Goal: Information Seeking & Learning: Learn about a topic

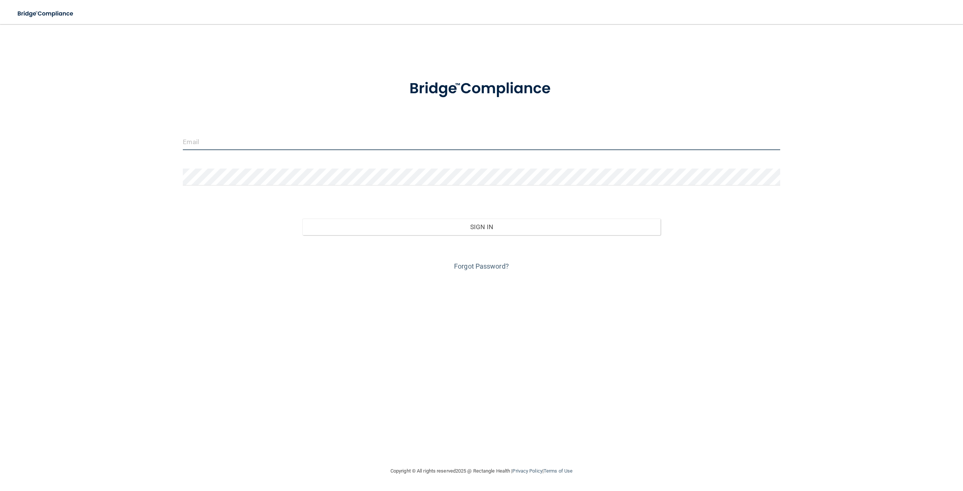
click at [344, 146] on input "email" at bounding box center [481, 141] width 597 height 17
type input "[EMAIL_ADDRESS][DOMAIN_NAME]"
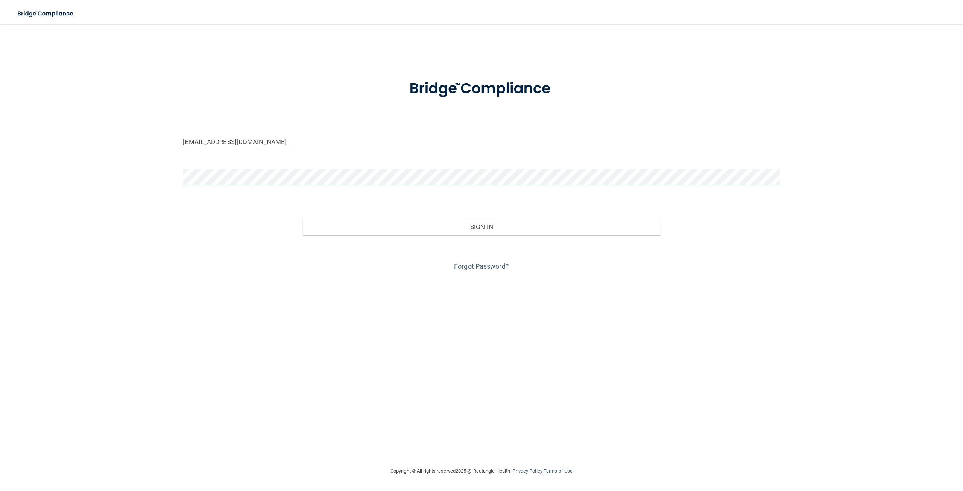
click at [303, 219] on button "Sign In" at bounding box center [482, 227] width 358 height 17
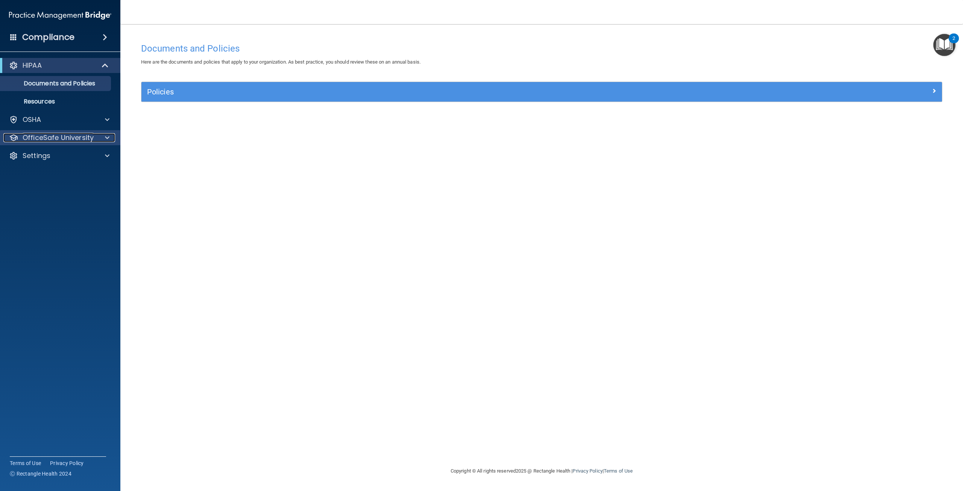
click at [111, 139] on div at bounding box center [106, 137] width 19 height 9
click at [51, 170] on p "OSHA Training" at bounding box center [35, 174] width 61 height 8
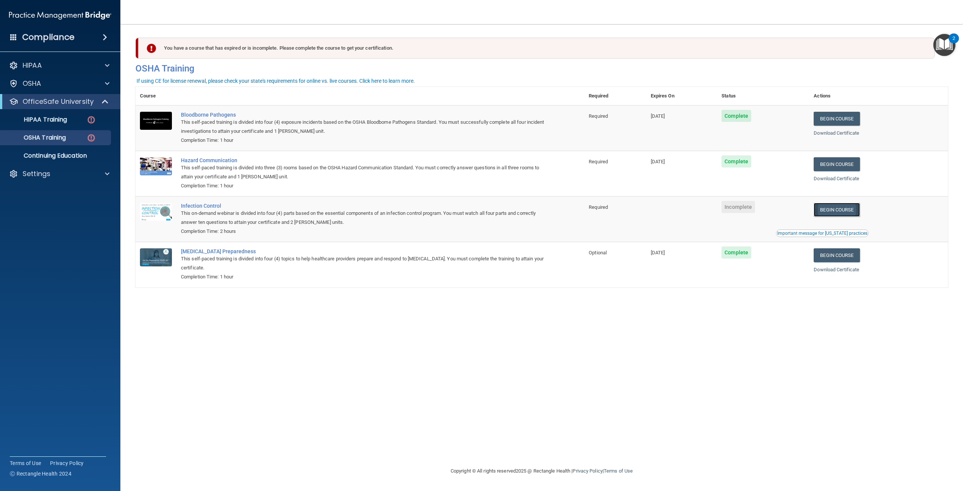
click at [826, 212] on link "Begin Course" at bounding box center [837, 210] width 46 height 14
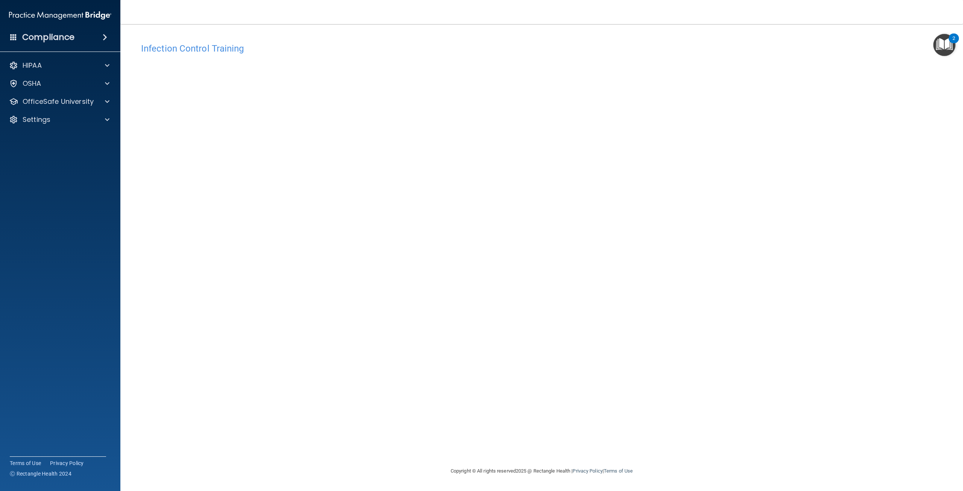
drag, startPoint x: 527, startPoint y: 310, endPoint x: 479, endPoint y: 297, distance: 50.5
click at [525, 309] on div "Infection Control Training This course doesn’t expire until . Are you sure you …" at bounding box center [541, 253] width 813 height 428
click at [787, 412] on div "Infection Control Training This course doesn’t expire until . Are you sure you …" at bounding box center [541, 253] width 813 height 428
click at [103, 98] on div at bounding box center [106, 101] width 19 height 9
click at [85, 143] on link "OSHA Training" at bounding box center [51, 137] width 119 height 15
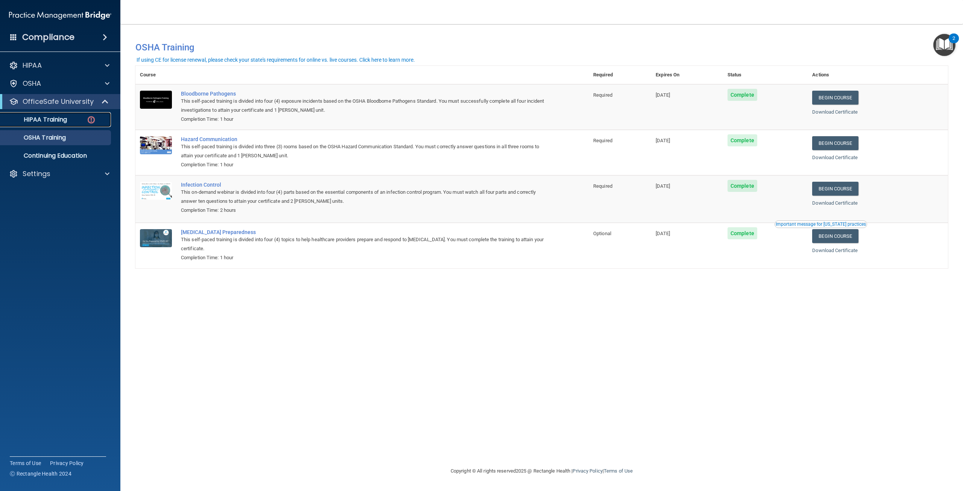
click at [78, 125] on link "HIPAA Training" at bounding box center [51, 119] width 119 height 15
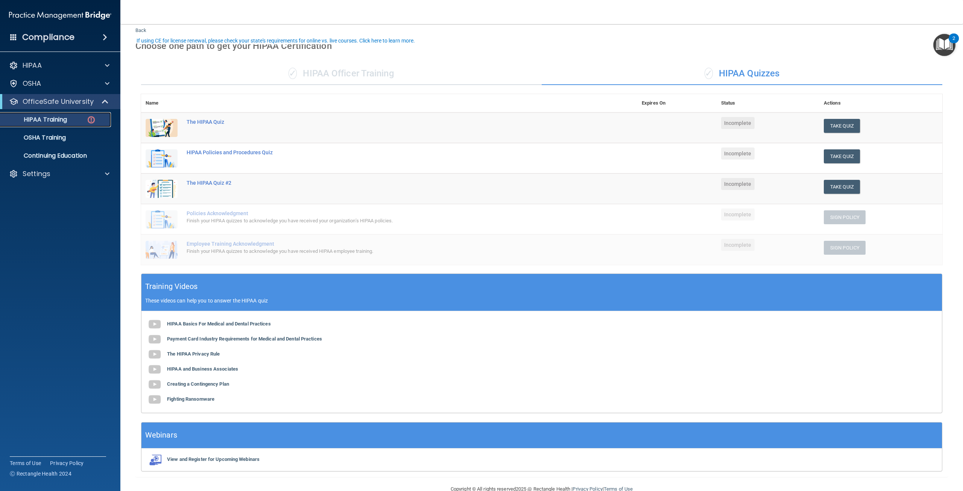
scroll to position [36, 0]
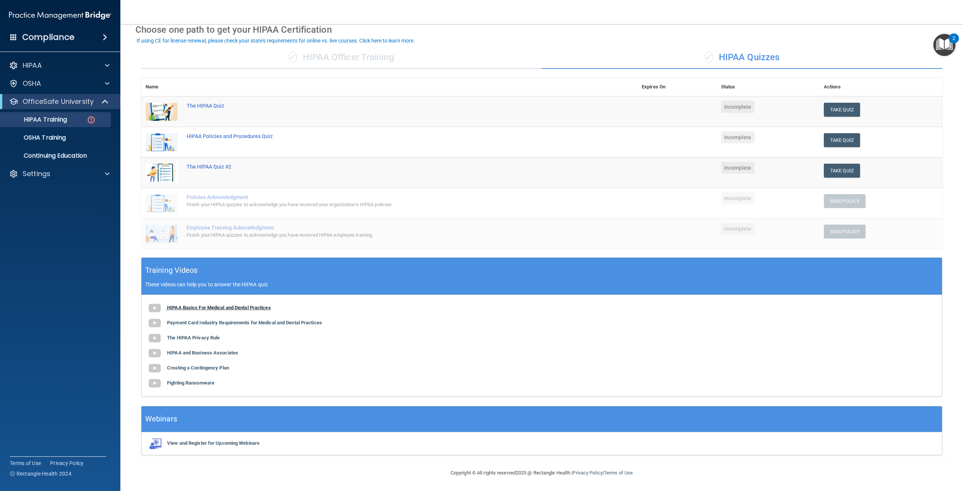
click at [248, 308] on b "HIPAA Basics For Medical and Dental Practices" at bounding box center [219, 308] width 104 height 6
click at [212, 323] on b "Payment Card Industry Requirements for Medical and Dental Practices" at bounding box center [244, 323] width 155 height 6
click at [848, 112] on button "Take Quiz" at bounding box center [842, 110] width 36 height 14
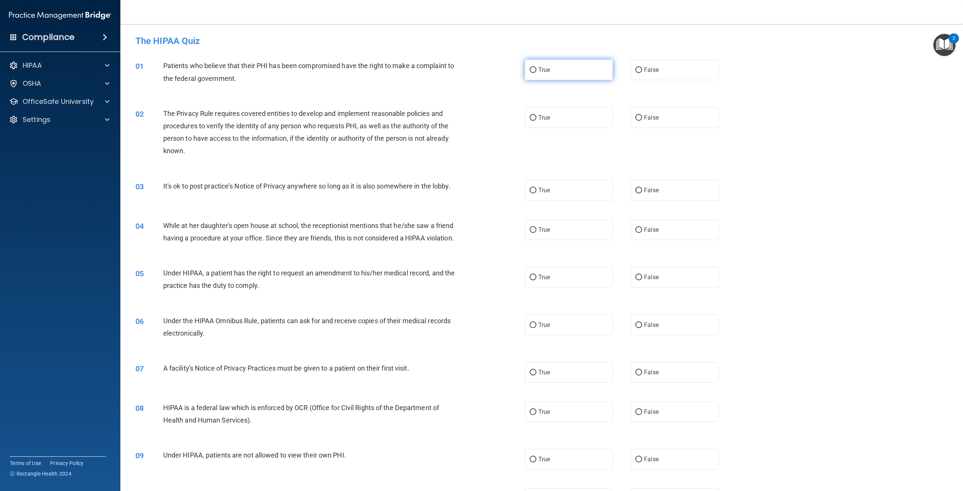
click at [571, 64] on label "True" at bounding box center [569, 69] width 88 height 21
click at [537, 67] on input "True" at bounding box center [533, 70] width 7 height 6
radio input "true"
click at [565, 123] on label "True" at bounding box center [569, 117] width 88 height 21
click at [537, 121] on input "True" at bounding box center [533, 118] width 7 height 6
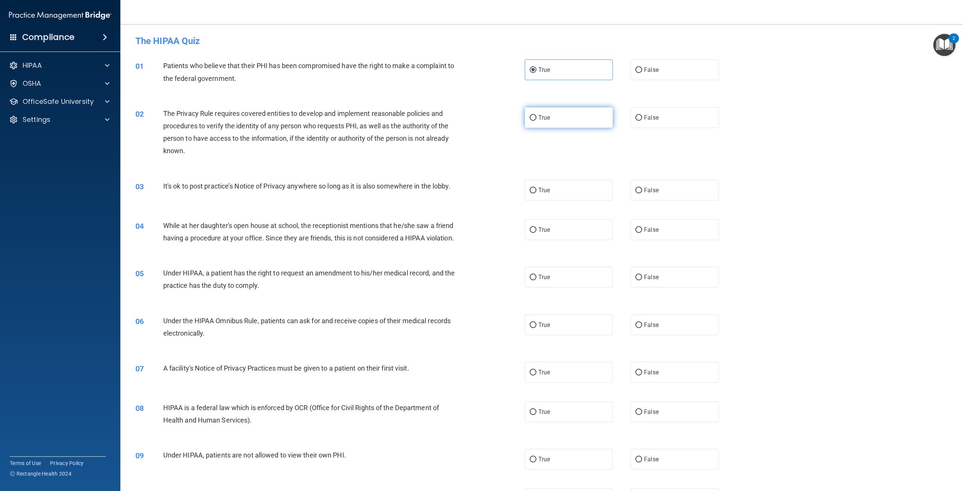
radio input "true"
click at [657, 192] on label "False" at bounding box center [675, 190] width 88 height 21
click at [642, 192] on input "False" at bounding box center [639, 191] width 7 height 6
radio input "true"
click at [647, 229] on span "False" at bounding box center [651, 229] width 15 height 7
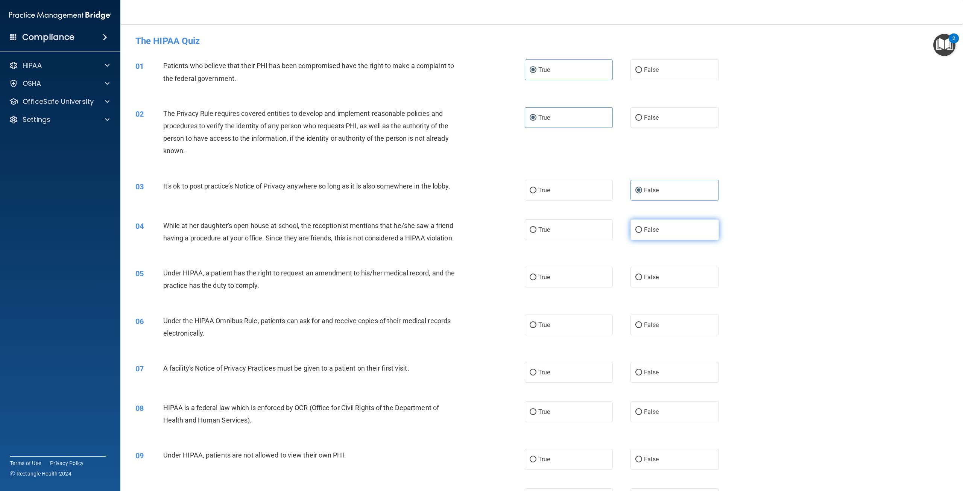
click at [642, 229] on input "False" at bounding box center [639, 230] width 7 height 6
radio input "true"
click at [656, 288] on label "False" at bounding box center [675, 277] width 88 height 21
click at [642, 280] on input "False" at bounding box center [639, 278] width 7 height 6
radio input "true"
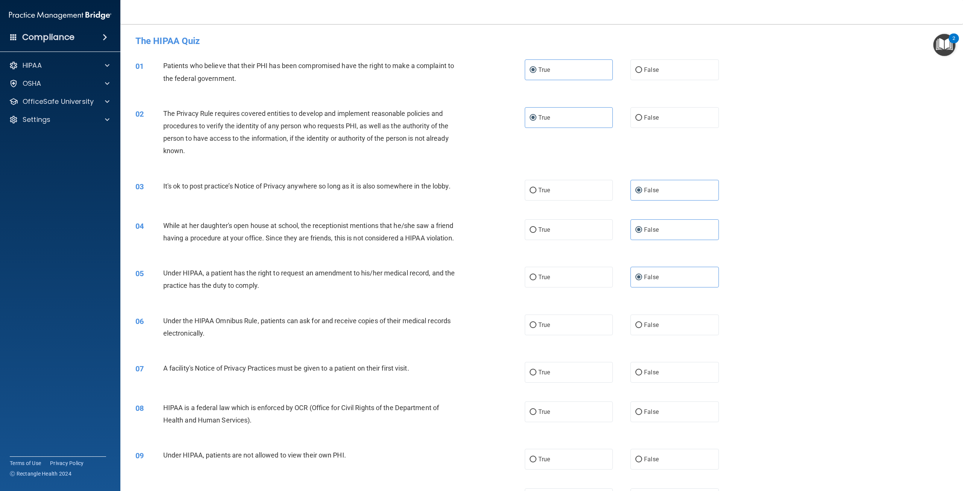
scroll to position [63, 0]
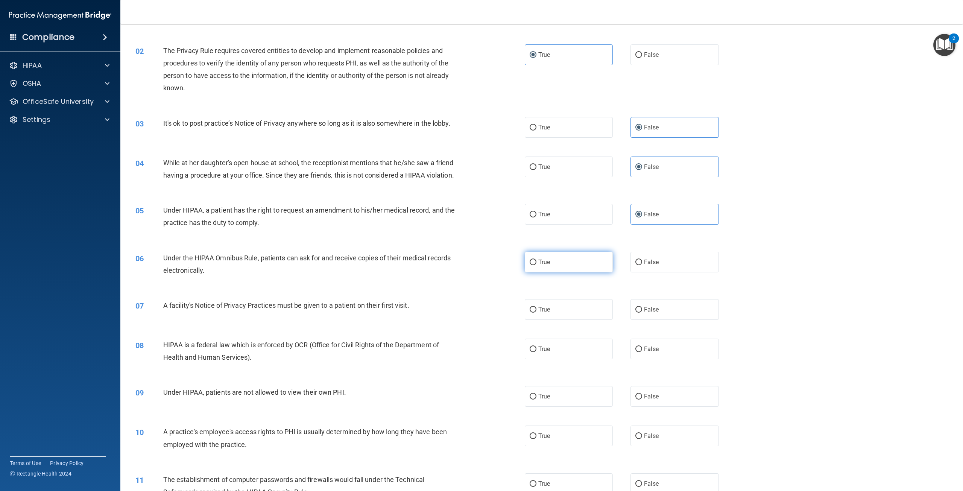
click at [594, 272] on label "True" at bounding box center [569, 262] width 88 height 21
click at [537, 265] on input "True" at bounding box center [533, 263] width 7 height 6
radio input "true"
click at [572, 320] on label "True" at bounding box center [569, 309] width 88 height 21
click at [537, 313] on input "True" at bounding box center [533, 310] width 7 height 6
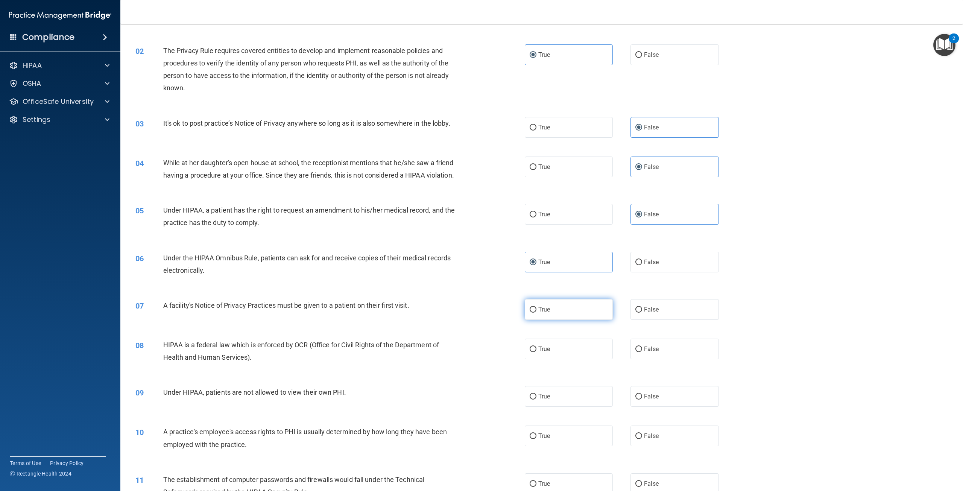
radio input "true"
click at [576, 359] on label "True" at bounding box center [569, 349] width 88 height 21
click at [537, 352] on input "True" at bounding box center [533, 350] width 7 height 6
radio input "true"
click at [668, 407] on label "False" at bounding box center [675, 396] width 88 height 21
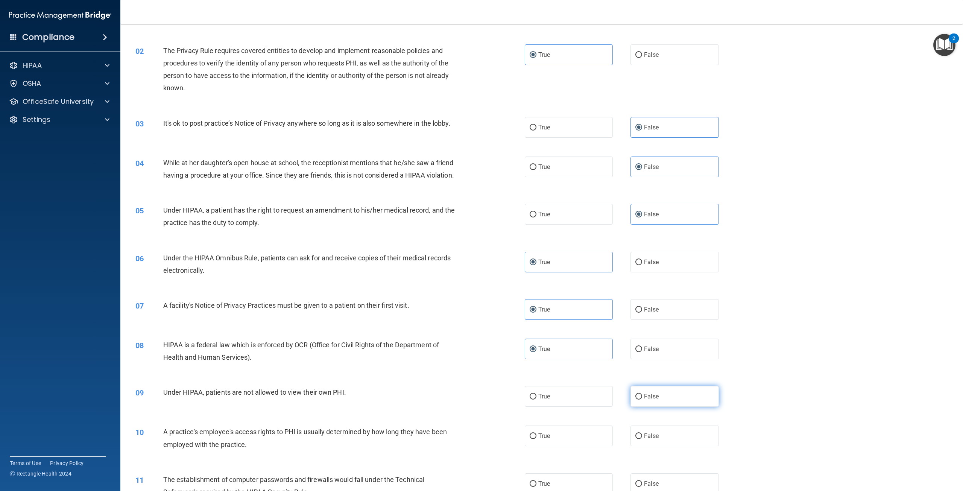
click at [642, 400] on input "False" at bounding box center [639, 397] width 7 height 6
radio input "true"
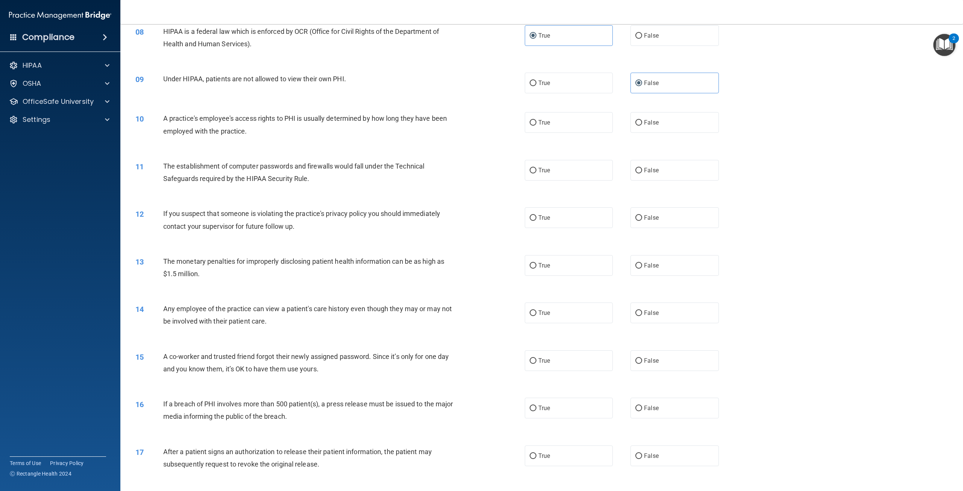
scroll to position [439, 0]
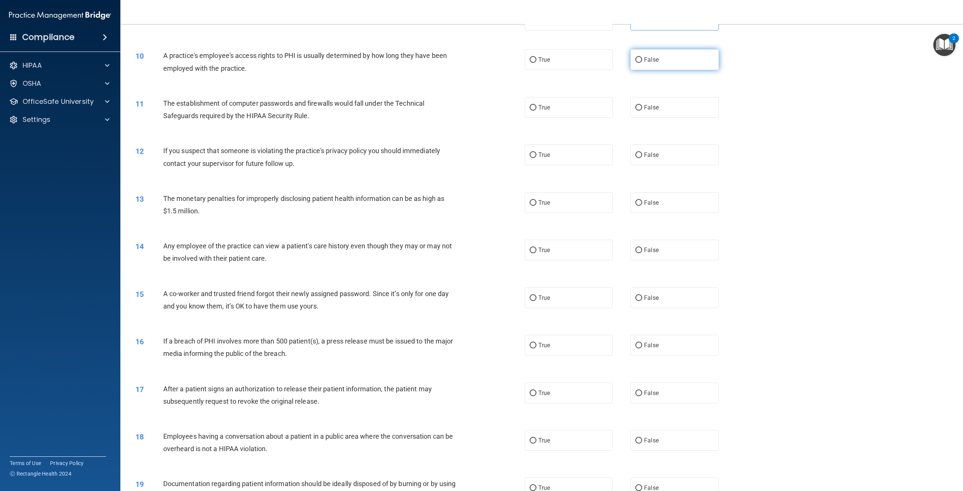
click at [659, 70] on label "False" at bounding box center [675, 59] width 88 height 21
click at [642, 63] on input "False" at bounding box center [639, 60] width 7 height 6
radio input "true"
click at [583, 118] on label "True" at bounding box center [569, 107] width 88 height 21
click at [537, 111] on input "True" at bounding box center [533, 108] width 7 height 6
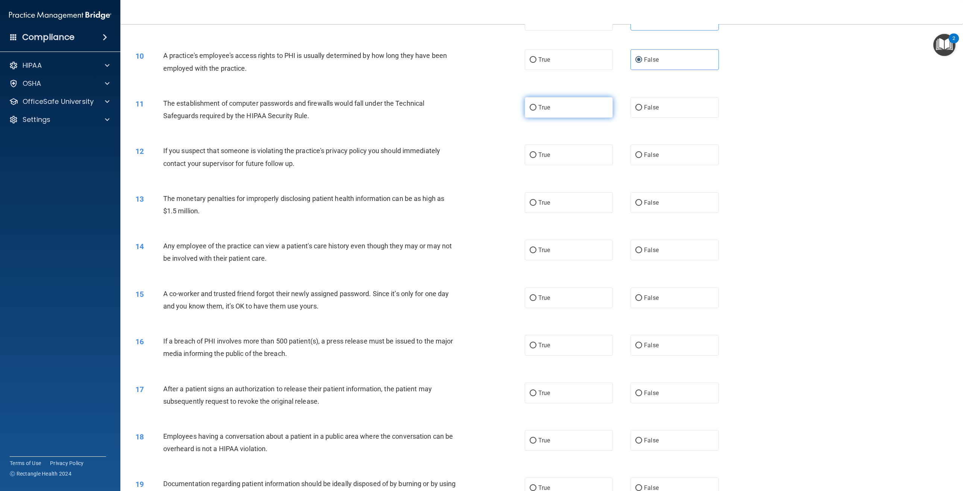
radio input "true"
click at [594, 165] on label "True" at bounding box center [569, 155] width 88 height 21
click at [537, 158] on input "True" at bounding box center [533, 155] width 7 height 6
radio input "true"
click at [589, 212] on label "True" at bounding box center [569, 202] width 88 height 21
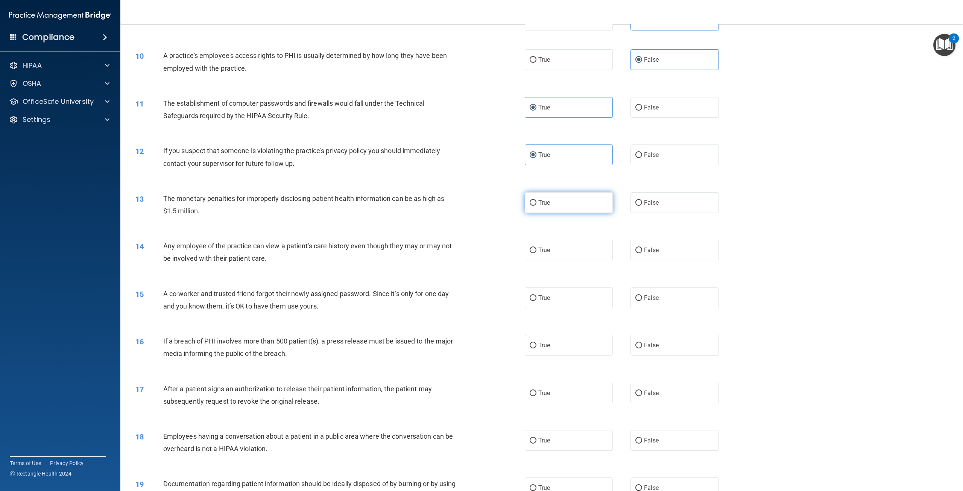
click at [537, 206] on input "True" at bounding box center [533, 203] width 7 height 6
radio input "true"
click at [640, 255] on label "False" at bounding box center [675, 250] width 88 height 21
click at [640, 253] on input "False" at bounding box center [639, 251] width 7 height 6
radio input "true"
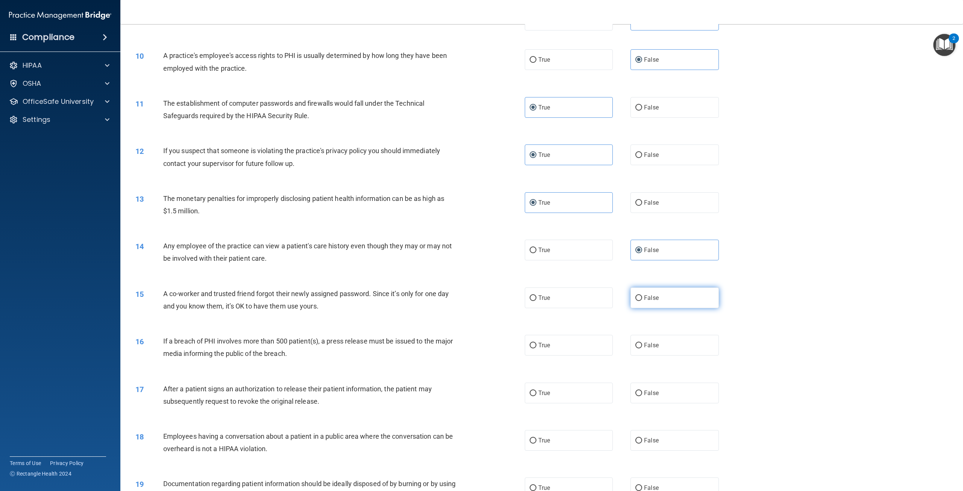
click at [648, 301] on span "False" at bounding box center [651, 297] width 15 height 7
click at [642, 301] on input "False" at bounding box center [639, 298] width 7 height 6
radio input "true"
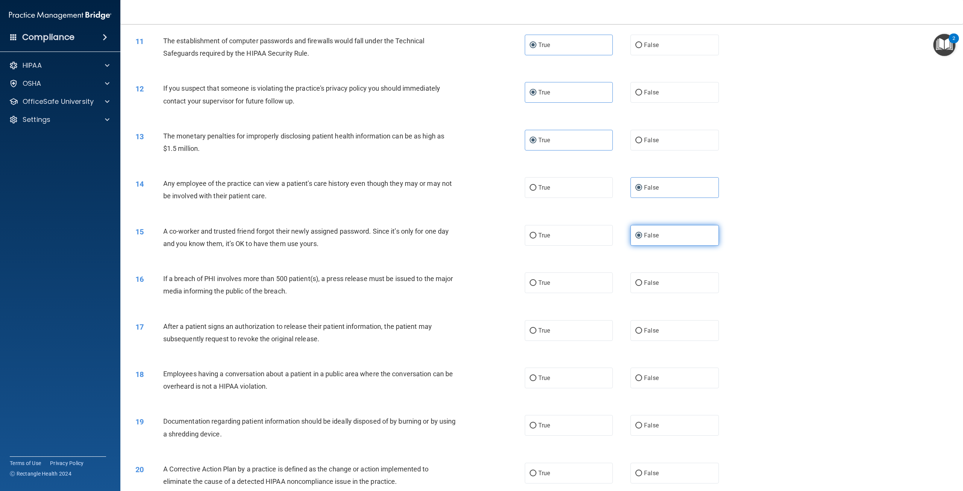
scroll to position [565, 0]
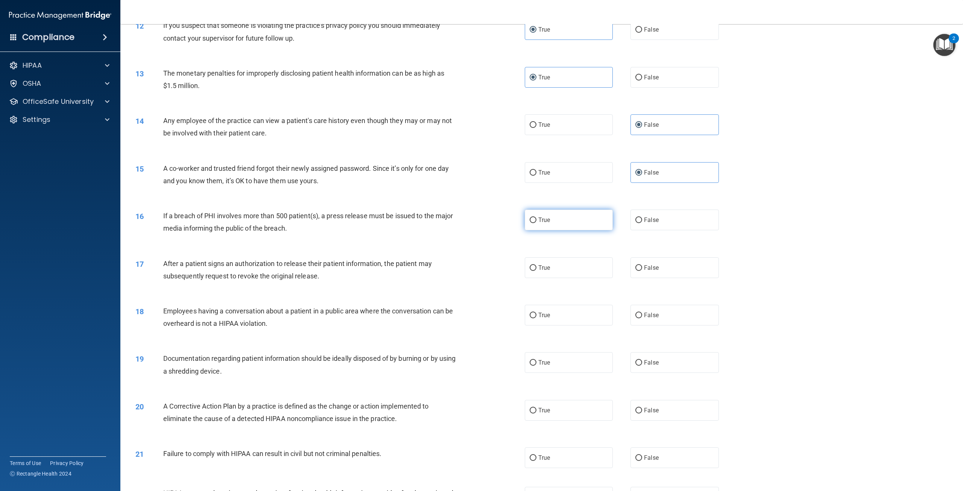
click at [578, 230] on label "True" at bounding box center [569, 220] width 88 height 21
click at [537, 223] on input "True" at bounding box center [533, 221] width 7 height 6
radio input "true"
click at [581, 275] on label "True" at bounding box center [569, 267] width 88 height 21
click at [537, 271] on input "True" at bounding box center [533, 268] width 7 height 6
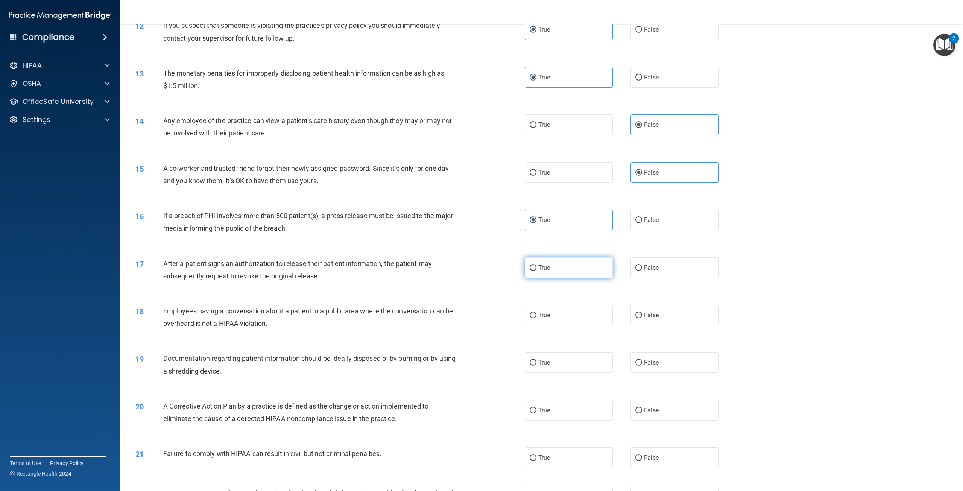
radio input "true"
click at [660, 326] on label "False" at bounding box center [675, 315] width 88 height 21
click at [642, 318] on input "False" at bounding box center [639, 316] width 7 height 6
radio input "true"
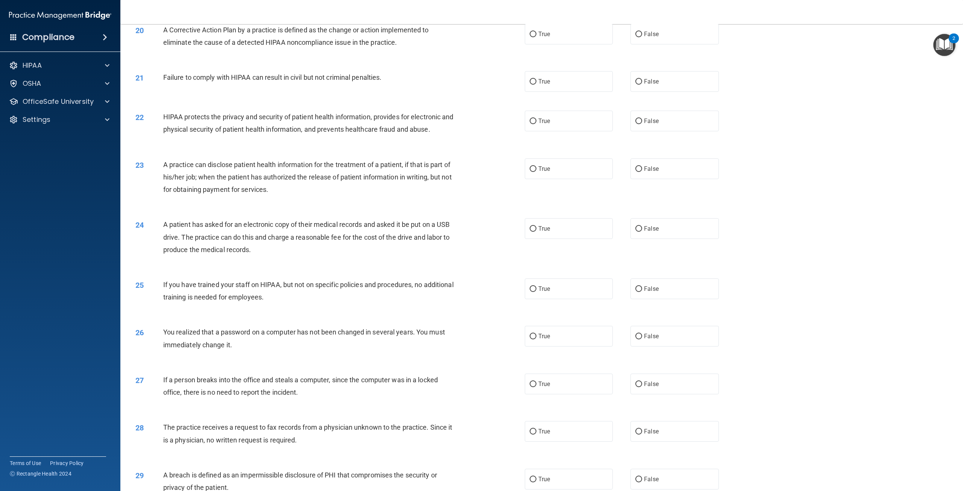
scroll to position [878, 0]
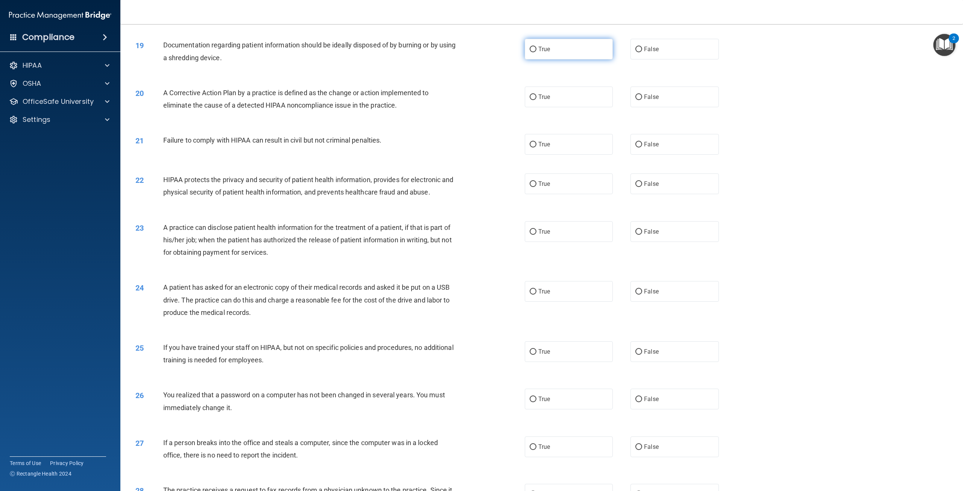
click at [592, 59] on label "True" at bounding box center [569, 49] width 88 height 21
click at [537, 52] on input "True" at bounding box center [533, 50] width 7 height 6
radio input "true"
click at [584, 107] on label "True" at bounding box center [569, 97] width 88 height 21
click at [537, 100] on input "True" at bounding box center [533, 97] width 7 height 6
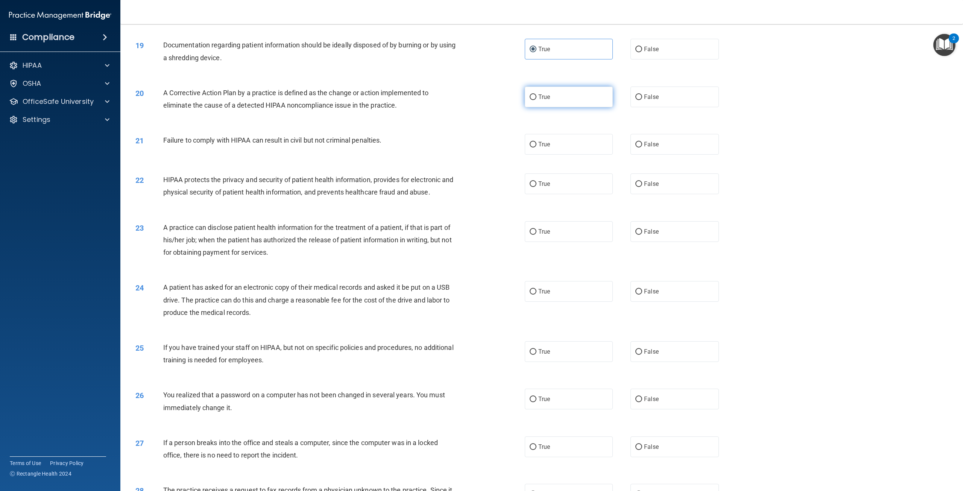
radio input "true"
click at [631, 155] on label "False" at bounding box center [675, 144] width 88 height 21
click at [636, 148] on input "False" at bounding box center [639, 145] width 7 height 6
radio input "true"
click at [584, 194] on label "True" at bounding box center [569, 183] width 88 height 21
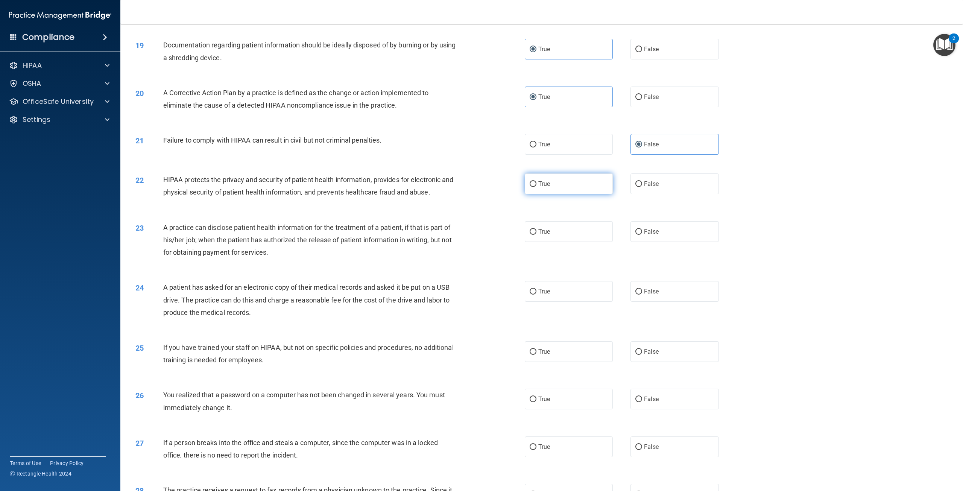
click at [537, 187] on input "True" at bounding box center [533, 184] width 7 height 6
radio input "true"
click at [645, 235] on span "False" at bounding box center [651, 231] width 15 height 7
click at [642, 235] on input "False" at bounding box center [639, 232] width 7 height 6
radio input "true"
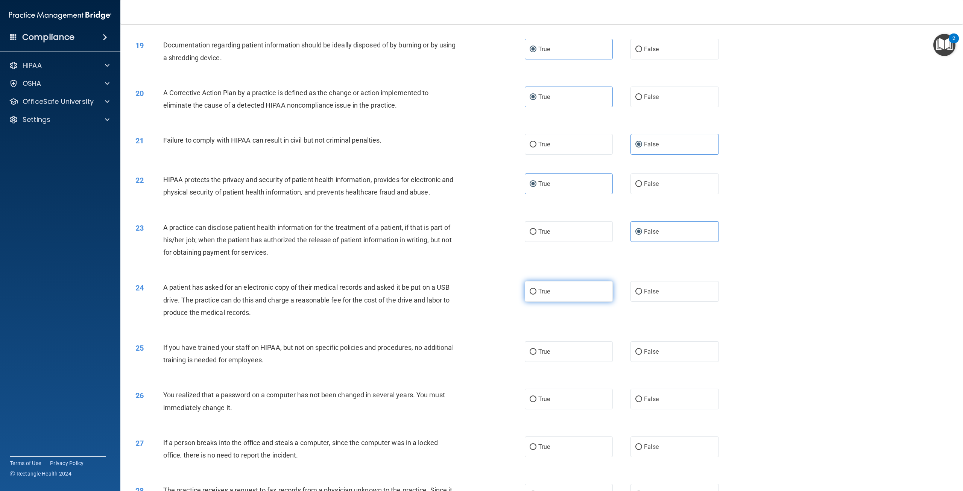
click at [585, 302] on label "True" at bounding box center [569, 291] width 88 height 21
click at [537, 295] on input "True" at bounding box center [533, 292] width 7 height 6
radio input "true"
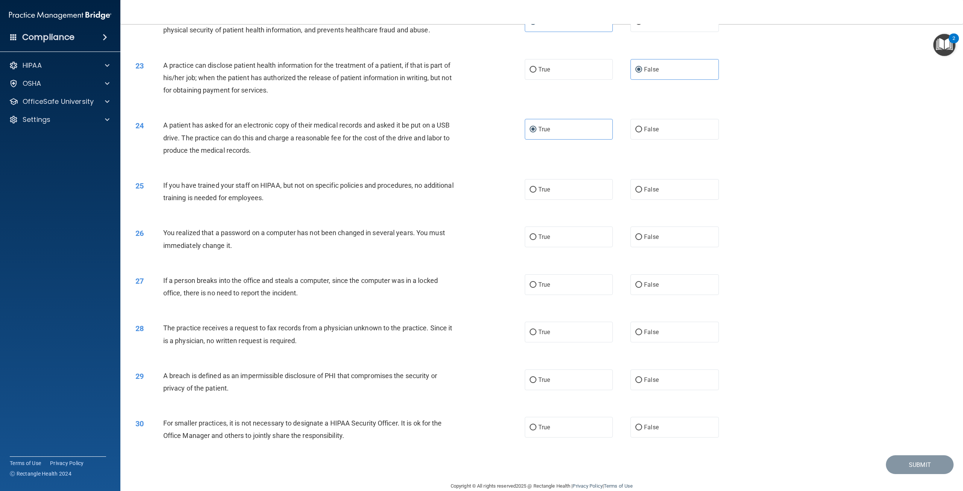
scroll to position [1066, 0]
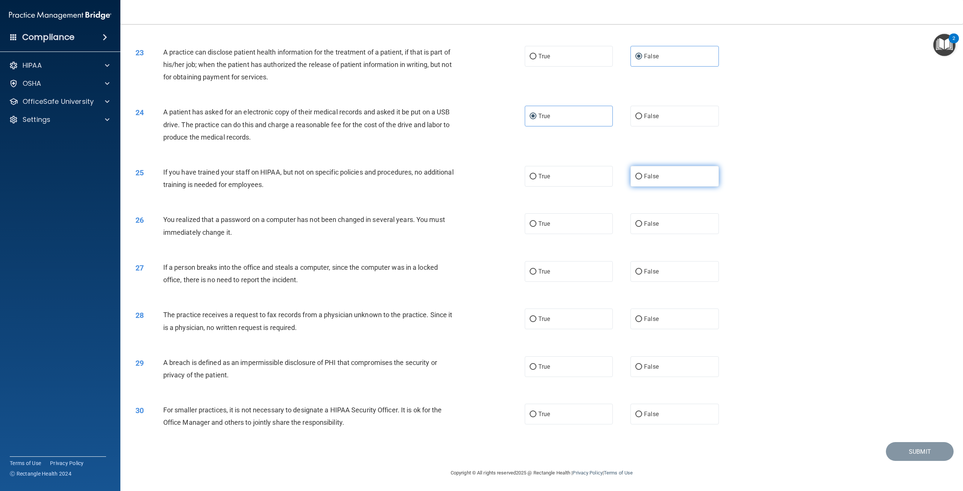
click at [655, 180] on label "False" at bounding box center [675, 176] width 88 height 21
click at [642, 180] on input "False" at bounding box center [639, 177] width 7 height 6
radio input "true"
click at [600, 219] on label "True" at bounding box center [569, 223] width 88 height 21
click at [537, 221] on input "True" at bounding box center [533, 224] width 7 height 6
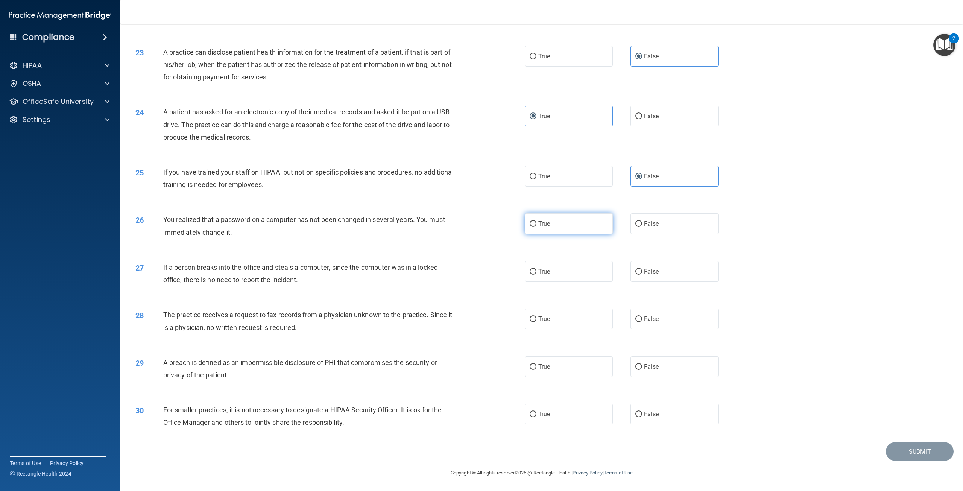
radio input "true"
click at [653, 266] on label "False" at bounding box center [675, 271] width 88 height 21
click at [642, 269] on input "False" at bounding box center [639, 272] width 7 height 6
radio input "true"
click at [691, 327] on label "False" at bounding box center [675, 319] width 88 height 21
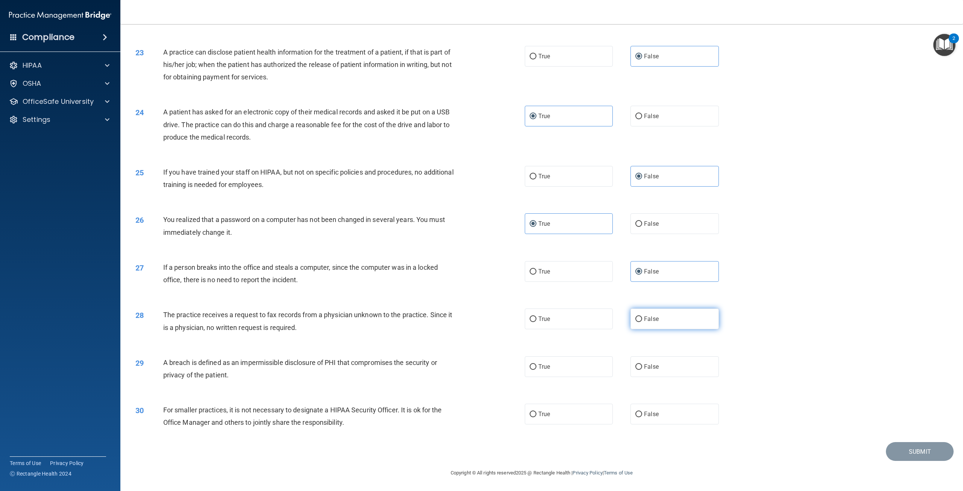
click at [642, 322] on input "False" at bounding box center [639, 320] width 7 height 6
radio input "true"
click at [600, 367] on label "True" at bounding box center [569, 366] width 88 height 21
click at [537, 367] on input "True" at bounding box center [533, 367] width 7 height 6
radio input "true"
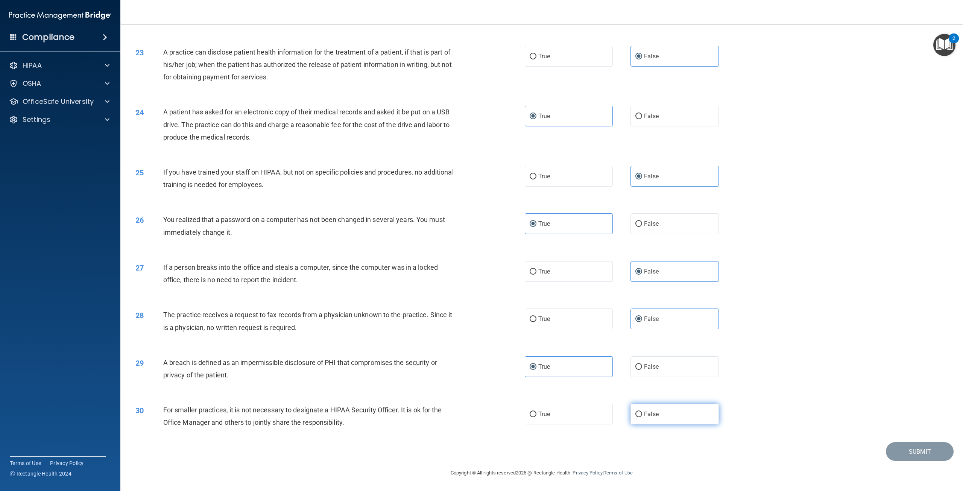
click at [673, 412] on label "False" at bounding box center [675, 414] width 88 height 21
click at [642, 412] on input "False" at bounding box center [639, 415] width 7 height 6
radio input "true"
click at [922, 454] on button "Submit" at bounding box center [920, 451] width 68 height 19
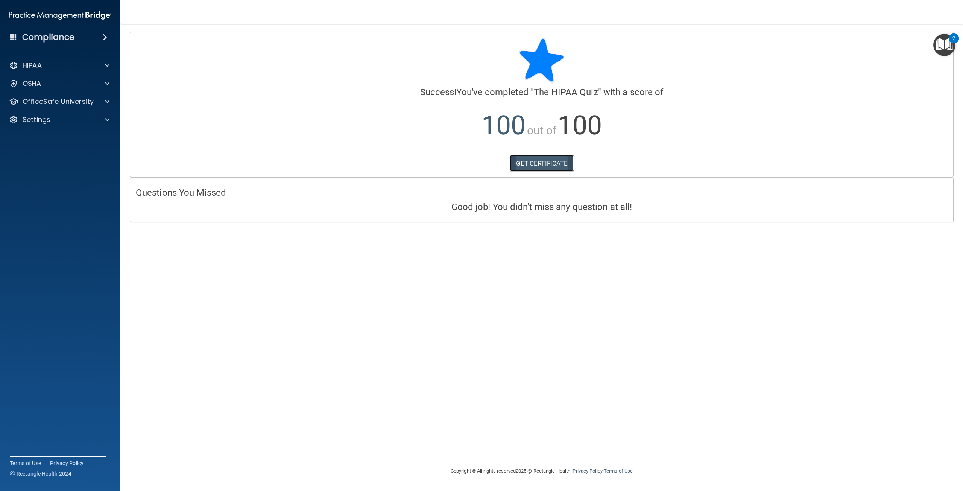
click at [558, 163] on link "GET CERTIFICATE" at bounding box center [542, 163] width 64 height 17
click at [108, 103] on span at bounding box center [107, 101] width 5 height 9
click at [82, 123] on link "HIPAA Training" at bounding box center [51, 119] width 119 height 15
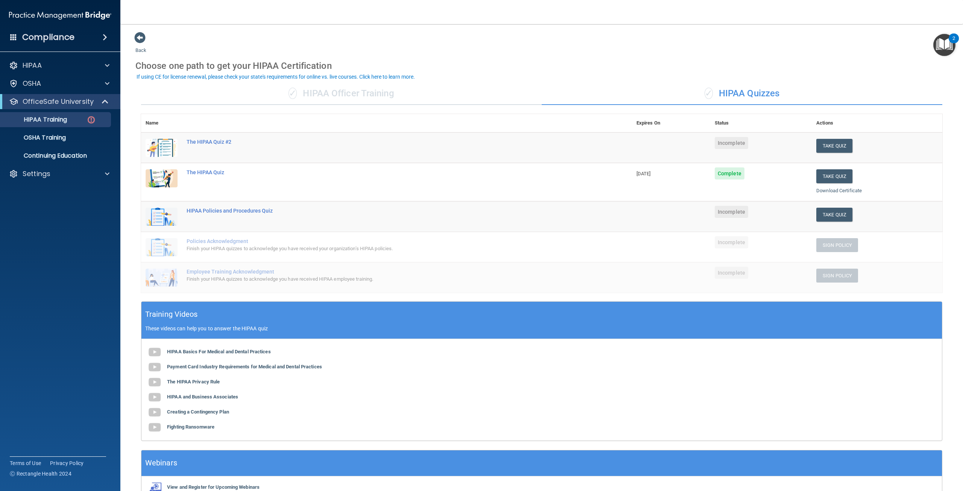
drag, startPoint x: 341, startPoint y: 118, endPoint x: 332, endPoint y: 110, distance: 12.3
click at [336, 114] on th at bounding box center [407, 123] width 450 height 18
click at [842, 148] on button "Take Quiz" at bounding box center [835, 146] width 36 height 14
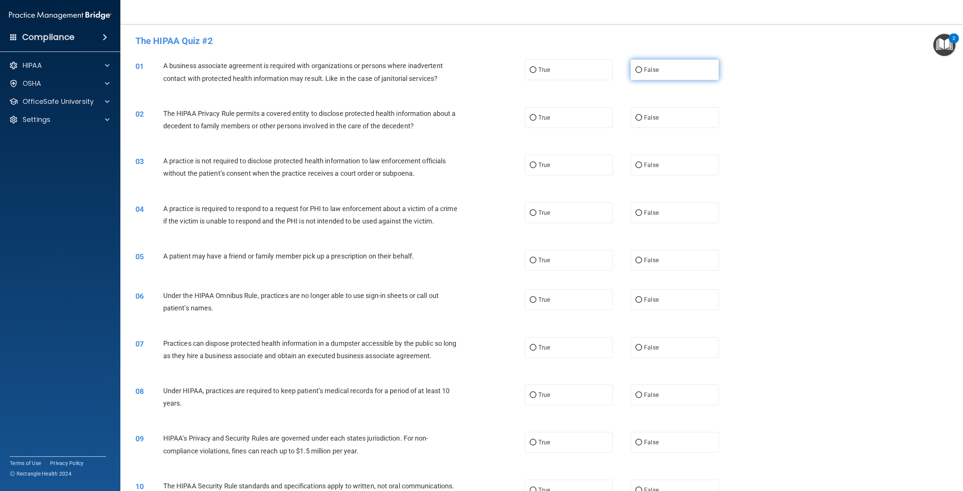
click at [677, 67] on label "False" at bounding box center [675, 69] width 88 height 21
click at [642, 67] on input "False" at bounding box center [639, 70] width 7 height 6
radio input "true"
click at [575, 113] on label "True" at bounding box center [569, 117] width 88 height 21
click at [537, 115] on input "True" at bounding box center [533, 118] width 7 height 6
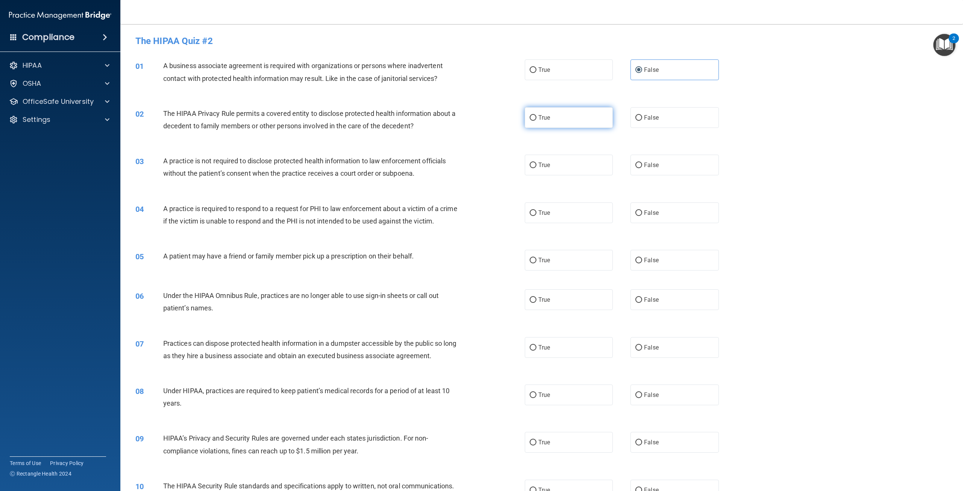
radio input "true"
click at [670, 172] on label "False" at bounding box center [675, 165] width 88 height 21
click at [642, 168] on input "False" at bounding box center [639, 166] width 7 height 6
radio input "true"
click at [558, 202] on label "True" at bounding box center [569, 212] width 88 height 21
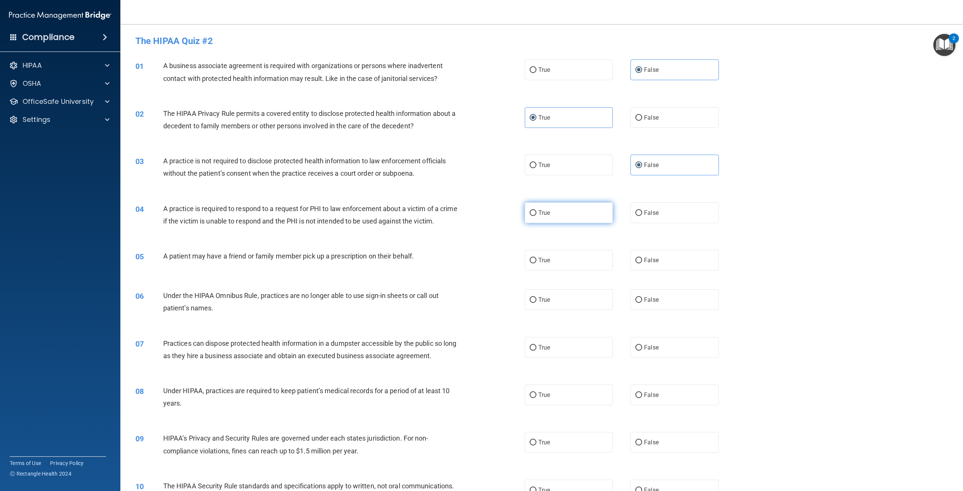
click at [537, 210] on input "True" at bounding box center [533, 213] width 7 height 6
radio input "true"
click at [592, 268] on label "True" at bounding box center [569, 260] width 88 height 21
click at [537, 263] on input "True" at bounding box center [533, 261] width 7 height 6
radio input "true"
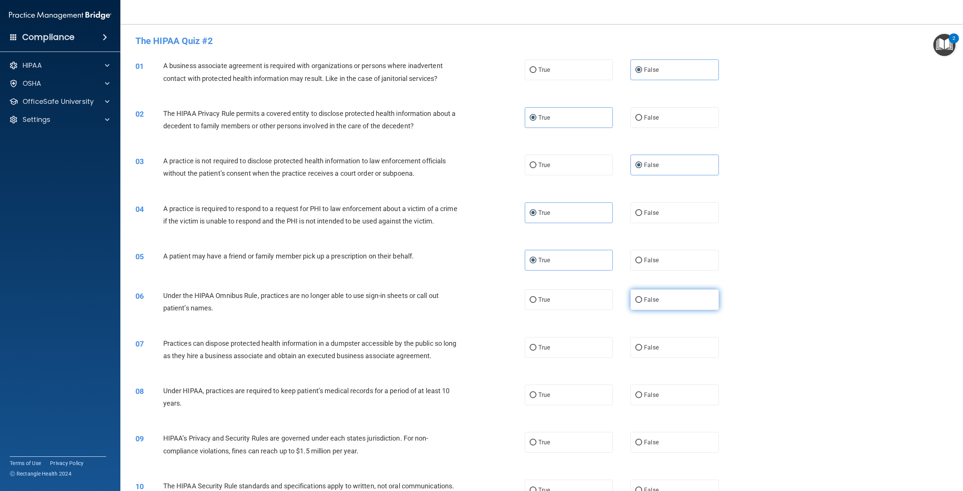
click at [656, 309] on label "False" at bounding box center [675, 299] width 88 height 21
click at [642, 303] on input "False" at bounding box center [639, 300] width 7 height 6
radio input "true"
click at [664, 358] on label "False" at bounding box center [675, 347] width 88 height 21
click at [642, 351] on input "False" at bounding box center [639, 348] width 7 height 6
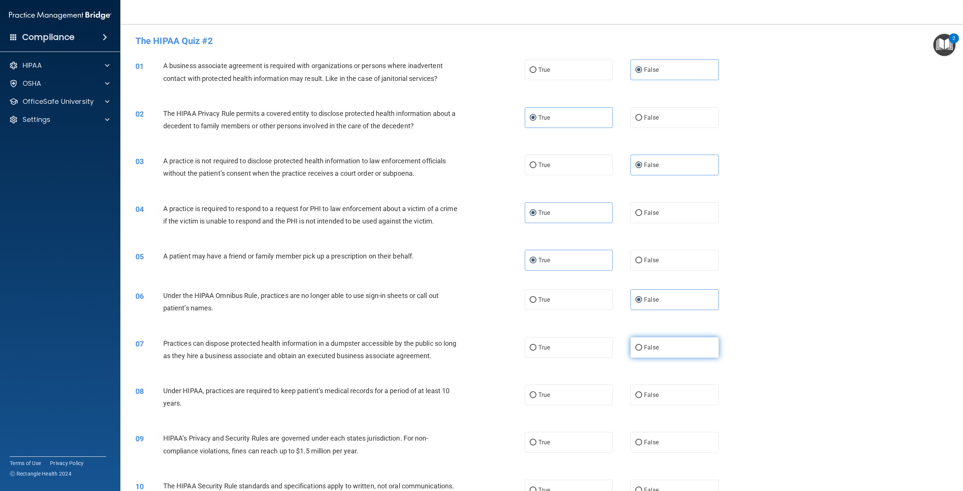
radio input "true"
click at [669, 402] on label "False" at bounding box center [675, 395] width 88 height 21
click at [642, 398] on input "False" at bounding box center [639, 396] width 7 height 6
radio input "true"
click at [669, 447] on label "False" at bounding box center [675, 442] width 88 height 21
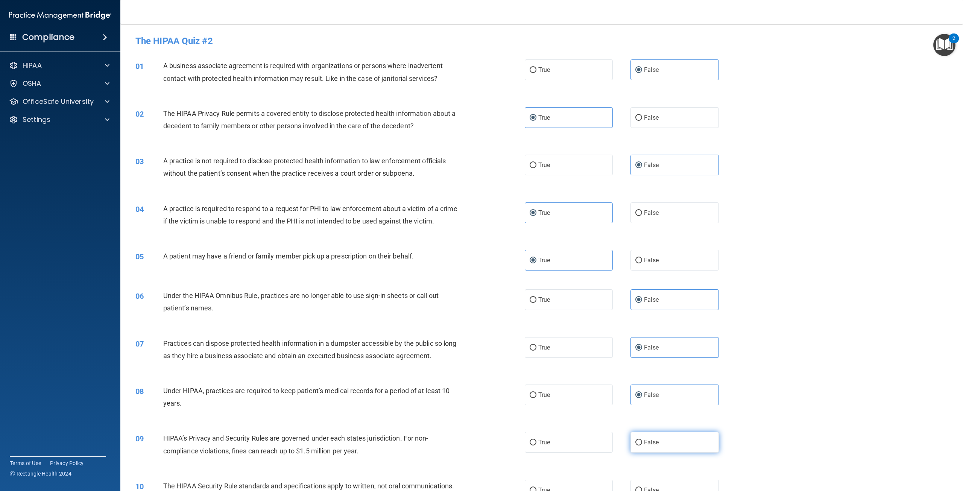
click at [642, 446] on input "False" at bounding box center [639, 443] width 7 height 6
radio input "true"
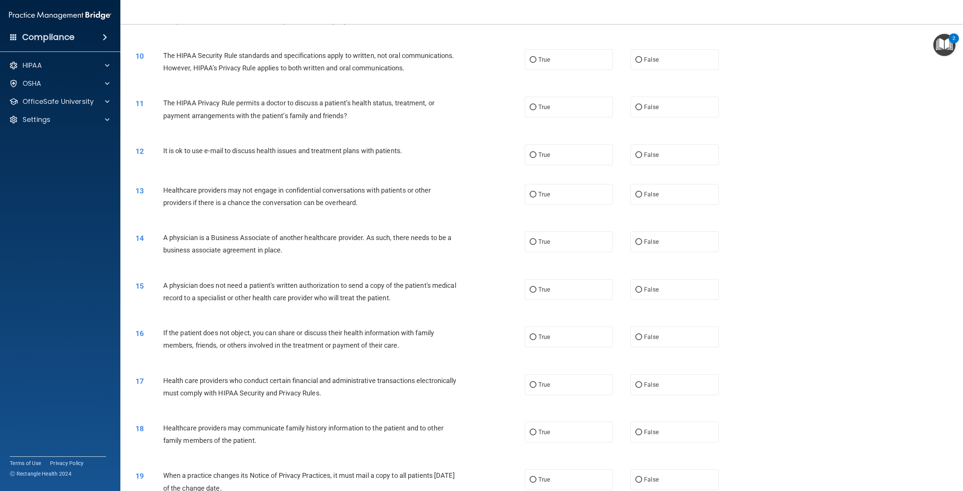
scroll to position [439, 0]
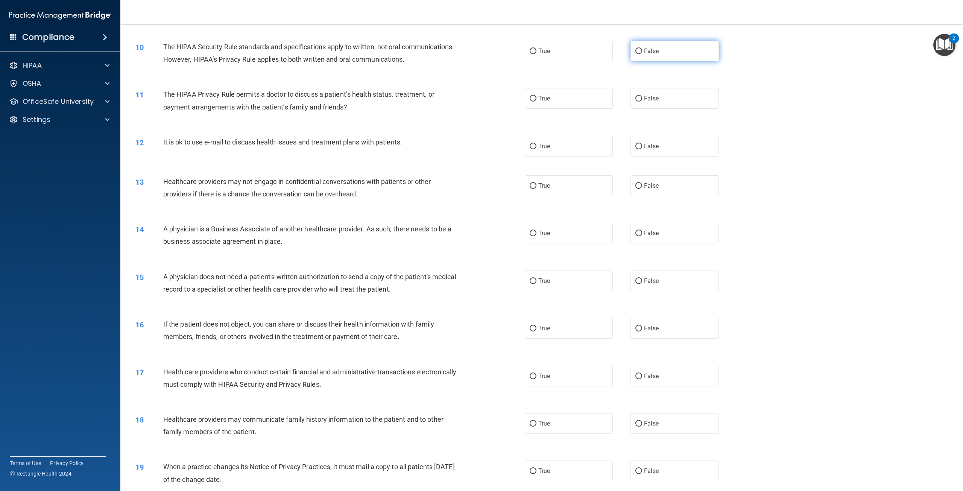
click at [684, 61] on label "False" at bounding box center [675, 51] width 88 height 21
click at [642, 54] on input "False" at bounding box center [639, 52] width 7 height 6
radio input "true"
click at [587, 109] on label "True" at bounding box center [569, 98] width 88 height 21
click at [537, 102] on input "True" at bounding box center [533, 99] width 7 height 6
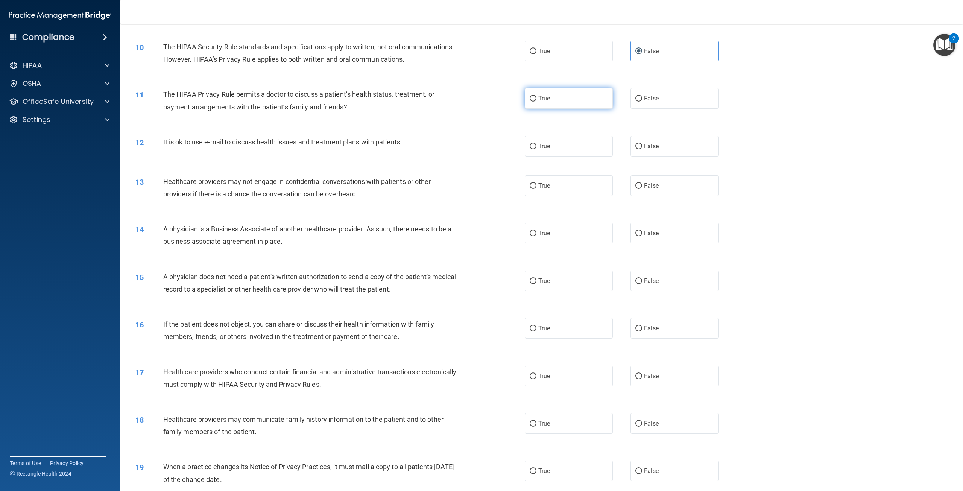
radio input "true"
click at [656, 157] on label "False" at bounding box center [675, 146] width 88 height 21
click at [642, 149] on input "False" at bounding box center [639, 147] width 7 height 6
radio input "true"
click at [669, 196] on label "False" at bounding box center [675, 185] width 88 height 21
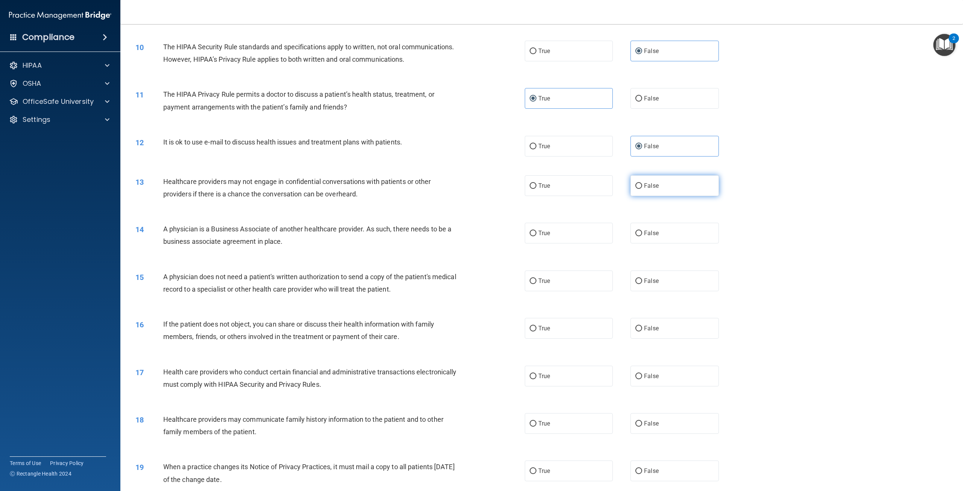
click at [642, 189] on input "False" at bounding box center [639, 186] width 7 height 6
radio input "true"
click at [668, 243] on label "False" at bounding box center [675, 233] width 88 height 21
click at [642, 236] on input "False" at bounding box center [639, 234] width 7 height 6
radio input "true"
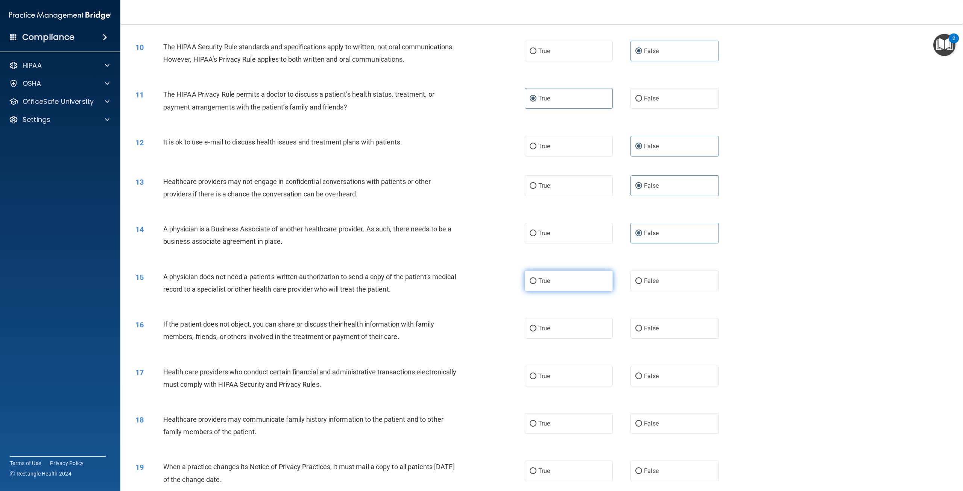
click at [595, 291] on label "True" at bounding box center [569, 281] width 88 height 21
click at [537, 284] on input "True" at bounding box center [533, 281] width 7 height 6
radio input "true"
click at [566, 339] on label "True" at bounding box center [569, 328] width 88 height 21
click at [537, 332] on input "True" at bounding box center [533, 329] width 7 height 6
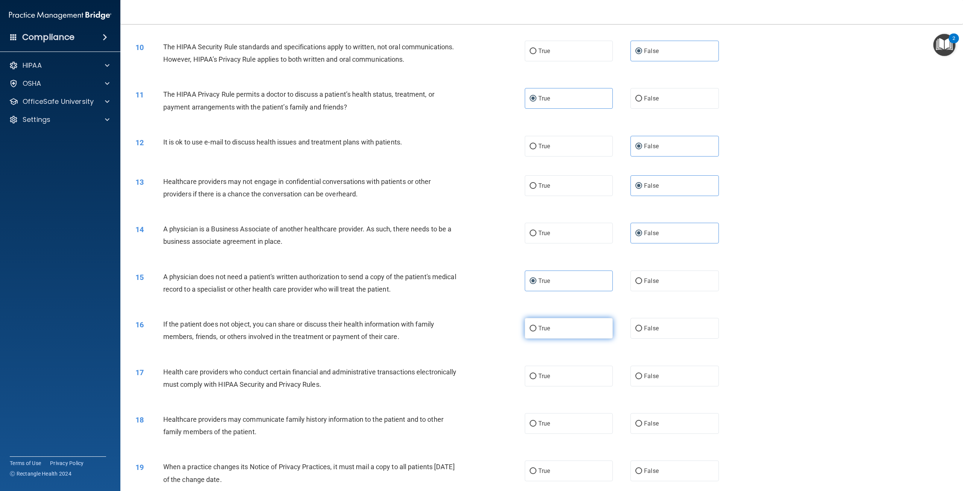
radio input "true"
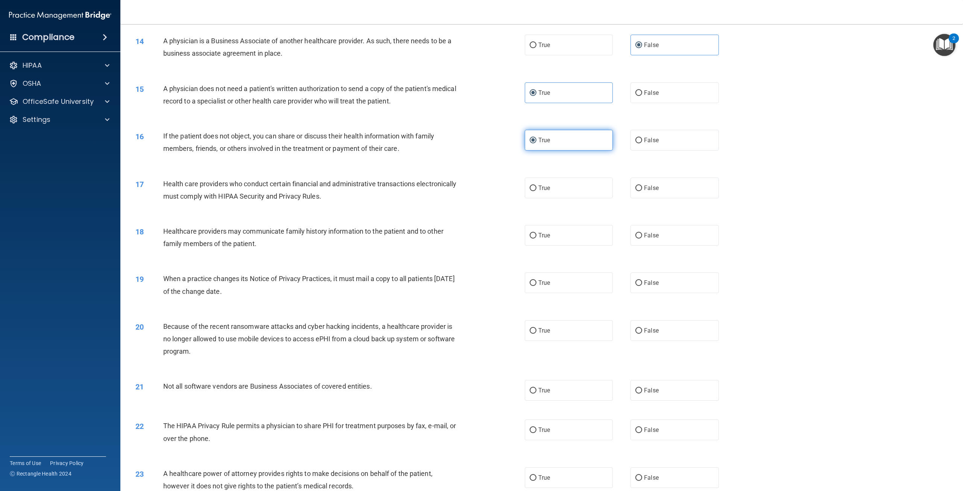
scroll to position [690, 0]
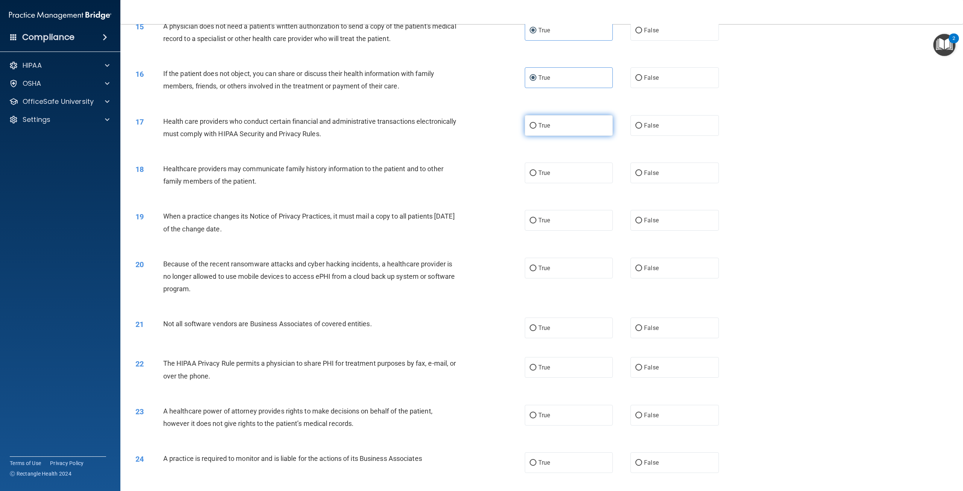
click at [558, 136] on label "True" at bounding box center [569, 125] width 88 height 21
click at [537, 129] on input "True" at bounding box center [533, 126] width 7 height 6
radio input "true"
click at [649, 177] on span "False" at bounding box center [651, 172] width 15 height 7
click at [642, 176] on input "False" at bounding box center [639, 173] width 7 height 6
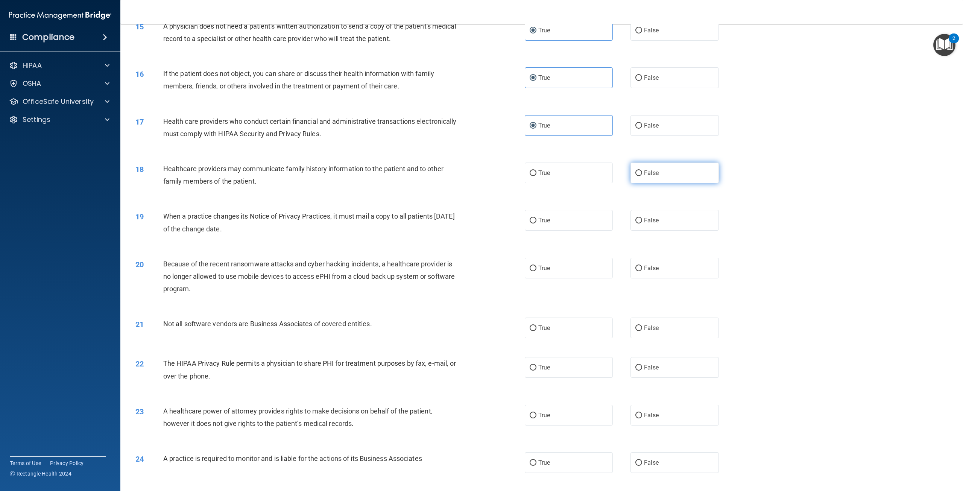
radio input "true"
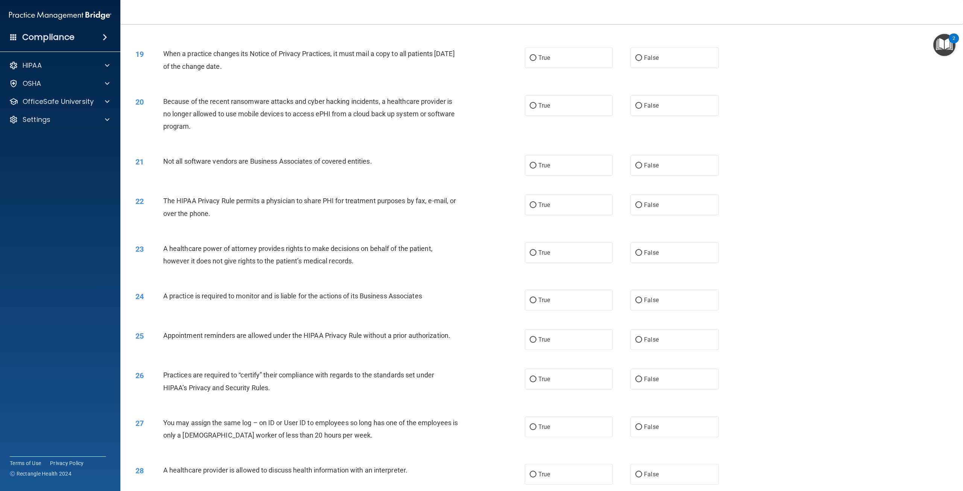
scroll to position [878, 0]
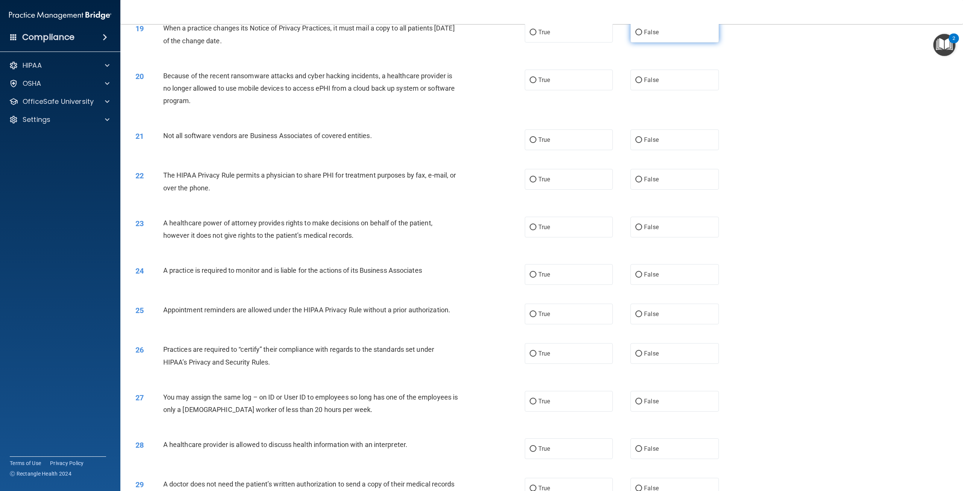
click at [637, 43] on label "False" at bounding box center [675, 32] width 88 height 21
click at [637, 35] on input "False" at bounding box center [639, 33] width 7 height 6
radio input "true"
click at [674, 90] on label "False" at bounding box center [675, 80] width 88 height 21
click at [642, 83] on input "False" at bounding box center [639, 81] width 7 height 6
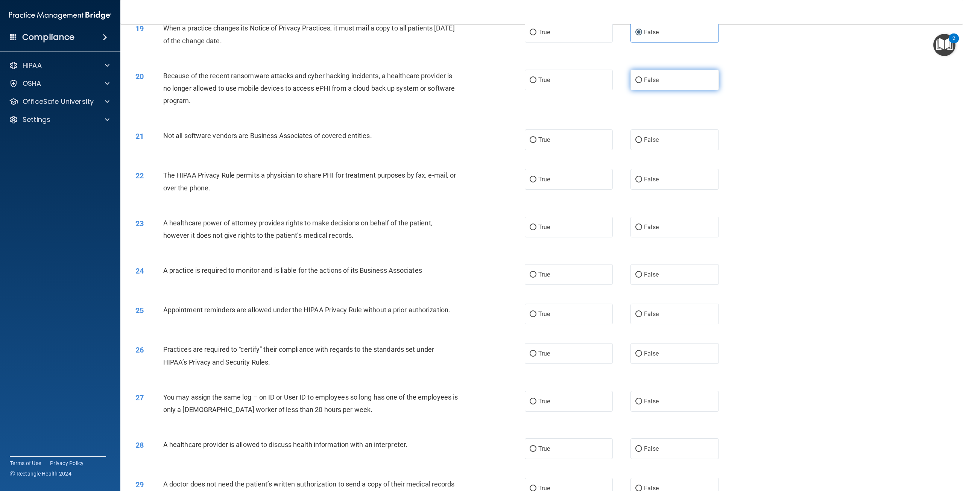
radio input "true"
click at [577, 150] on label "True" at bounding box center [569, 139] width 88 height 21
click at [537, 143] on input "True" at bounding box center [533, 140] width 7 height 6
radio input "true"
click at [590, 190] on label "True" at bounding box center [569, 179] width 88 height 21
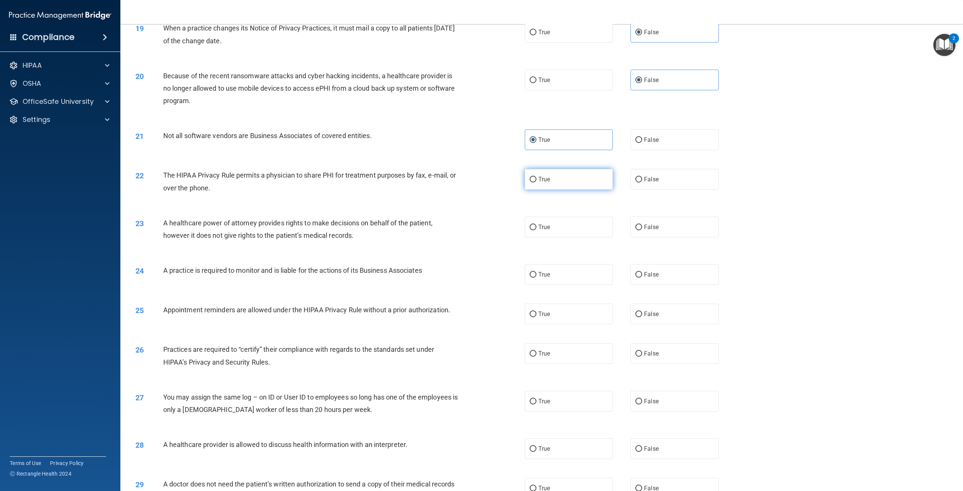
click at [537, 183] on input "True" at bounding box center [533, 180] width 7 height 6
radio input "true"
click at [691, 237] on label "False" at bounding box center [675, 227] width 88 height 21
click at [642, 230] on input "False" at bounding box center [639, 228] width 7 height 6
radio input "true"
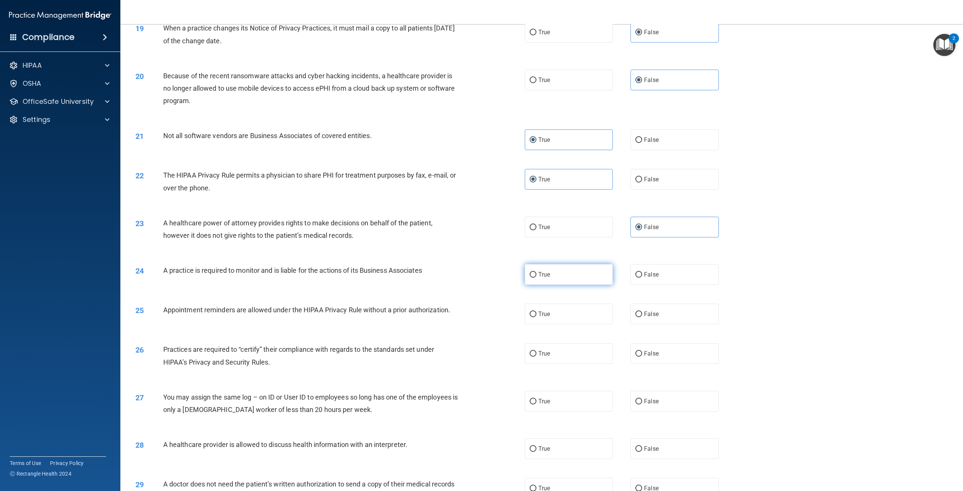
click at [584, 285] on label "True" at bounding box center [569, 274] width 88 height 21
click at [537, 278] on input "True" at bounding box center [533, 275] width 7 height 6
radio input "true"
click at [569, 324] on label "True" at bounding box center [569, 314] width 88 height 21
click at [537, 317] on input "True" at bounding box center [533, 315] width 7 height 6
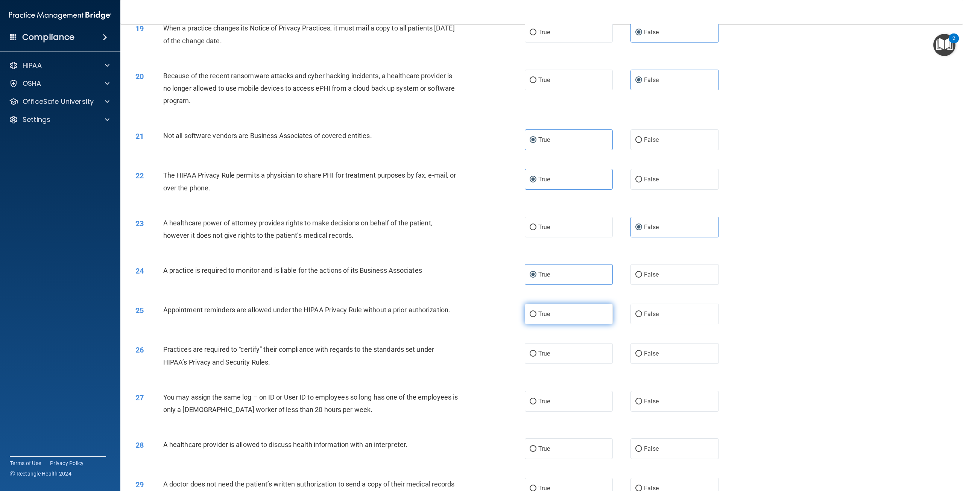
radio input "true"
click at [650, 364] on label "False" at bounding box center [675, 353] width 88 height 21
click at [642, 357] on input "False" at bounding box center [639, 354] width 7 height 6
radio input "true"
click at [656, 412] on label "False" at bounding box center [675, 401] width 88 height 21
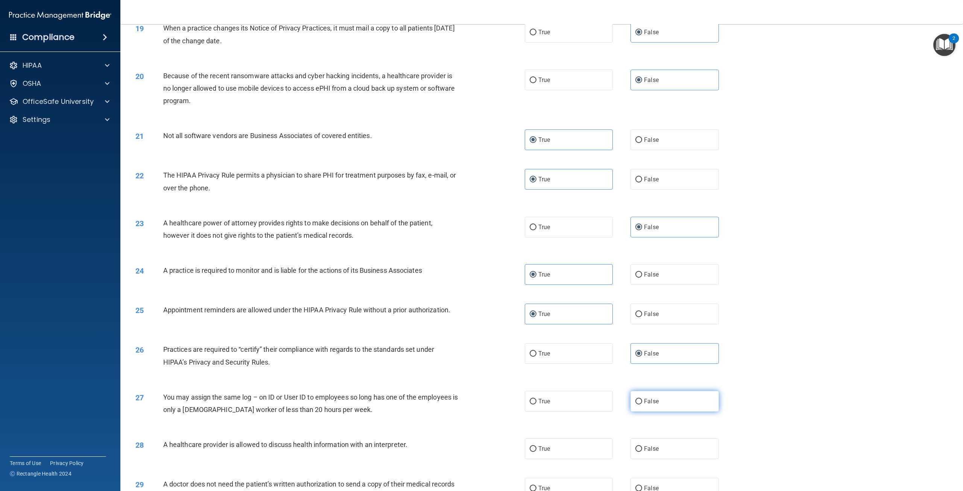
click at [642, 405] on input "False" at bounding box center [639, 402] width 7 height 6
radio input "true"
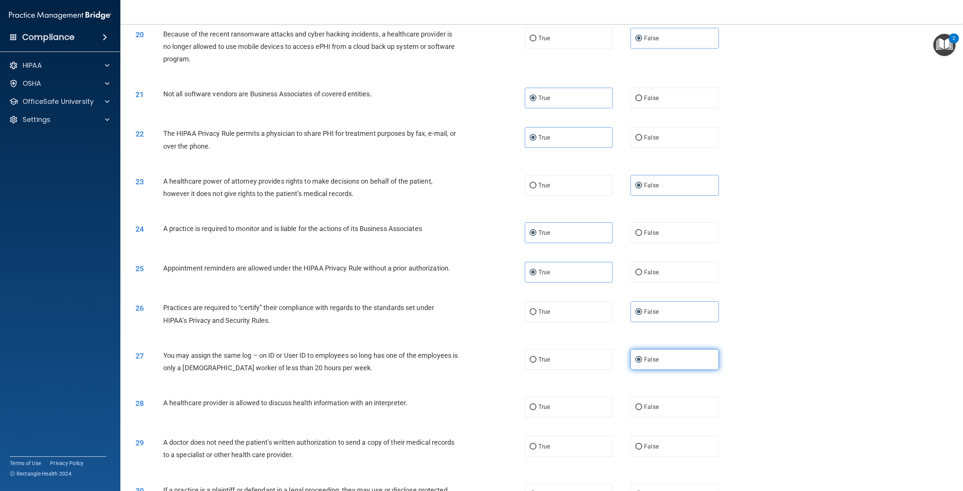
scroll to position [1025, 0]
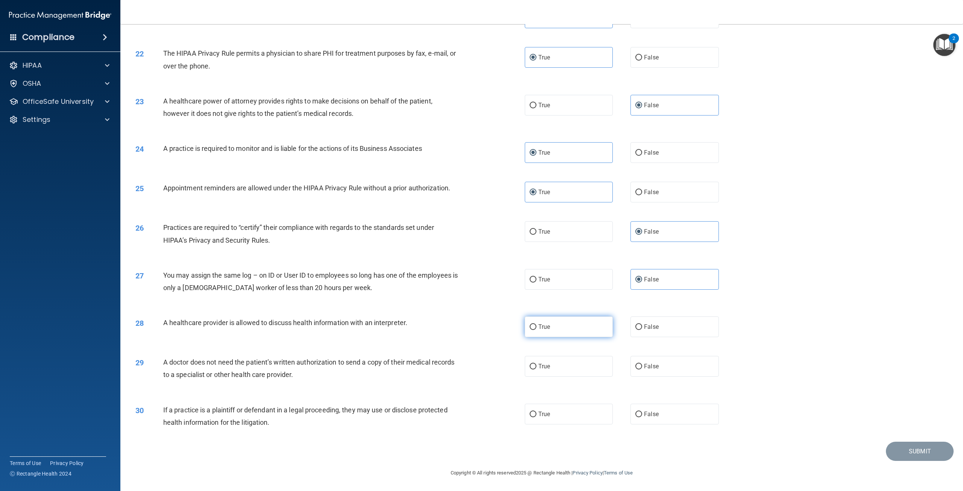
click at [581, 335] on label "True" at bounding box center [569, 327] width 88 height 21
click at [537, 330] on input "True" at bounding box center [533, 327] width 7 height 6
radio input "true"
click at [587, 373] on label "True" at bounding box center [569, 366] width 88 height 21
click at [537, 370] on input "True" at bounding box center [533, 367] width 7 height 6
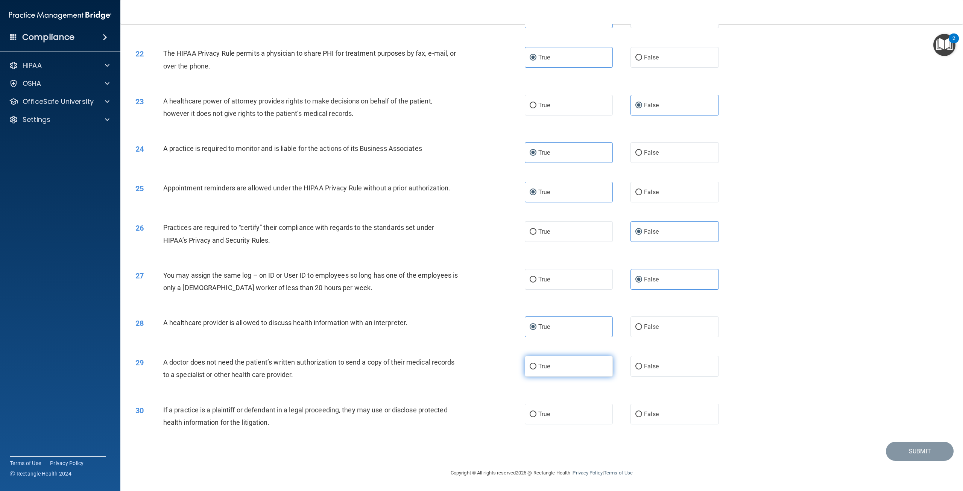
radio input "true"
click at [596, 421] on label "True" at bounding box center [569, 414] width 88 height 21
click at [537, 417] on input "True" at bounding box center [533, 415] width 7 height 6
radio input "true"
click at [920, 456] on button "Submit" at bounding box center [920, 451] width 68 height 19
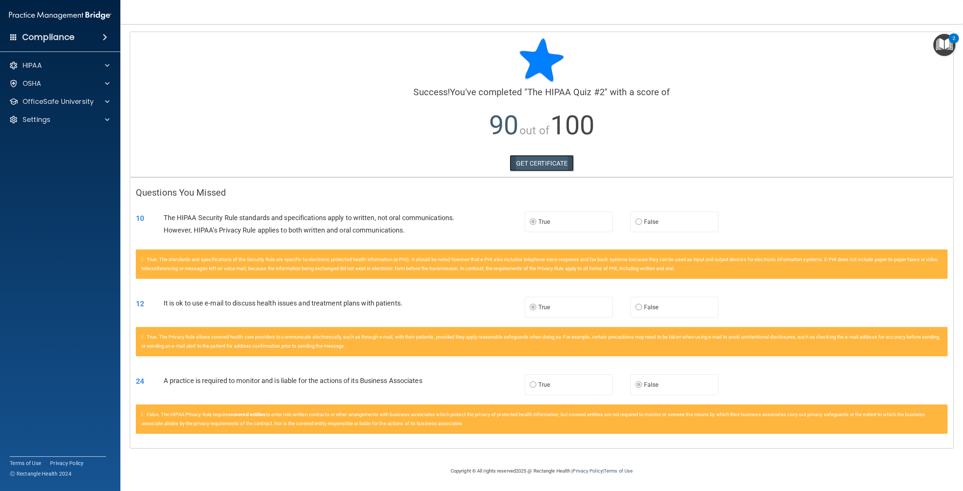
click at [538, 162] on link "GET CERTIFICATE" at bounding box center [542, 163] width 64 height 17
click at [82, 94] on div "OfficeSafe University" at bounding box center [60, 101] width 121 height 15
click at [109, 101] on span at bounding box center [107, 101] width 5 height 9
click at [99, 121] on div "HIPAA Training" at bounding box center [56, 120] width 103 height 8
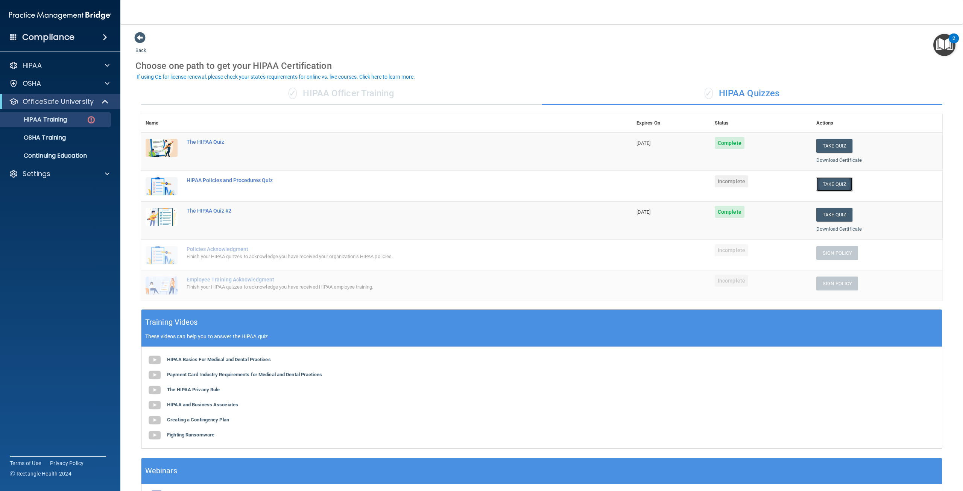
click at [818, 187] on button "Take Quiz" at bounding box center [835, 184] width 36 height 14
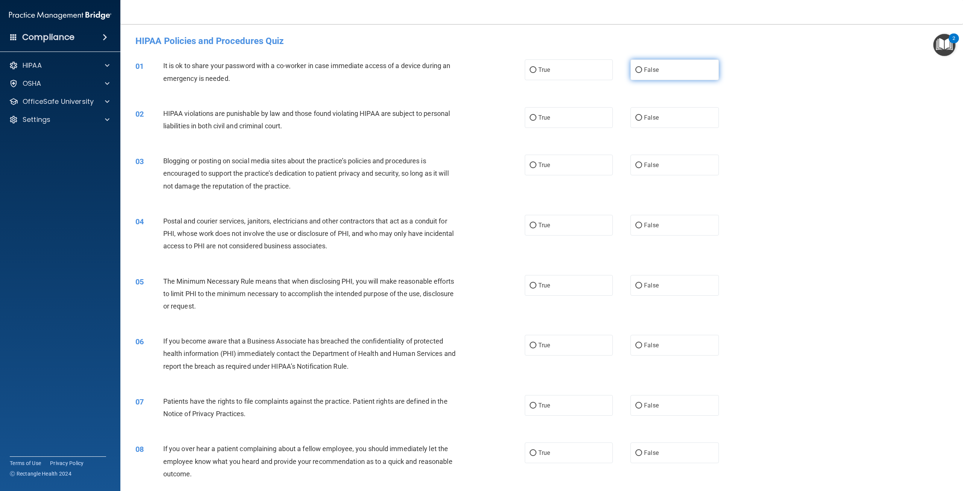
click at [666, 78] on label "False" at bounding box center [675, 69] width 88 height 21
click at [642, 73] on input "False" at bounding box center [639, 70] width 7 height 6
radio input "true"
click at [601, 123] on label "True" at bounding box center [569, 117] width 88 height 21
click at [537, 121] on input "True" at bounding box center [533, 118] width 7 height 6
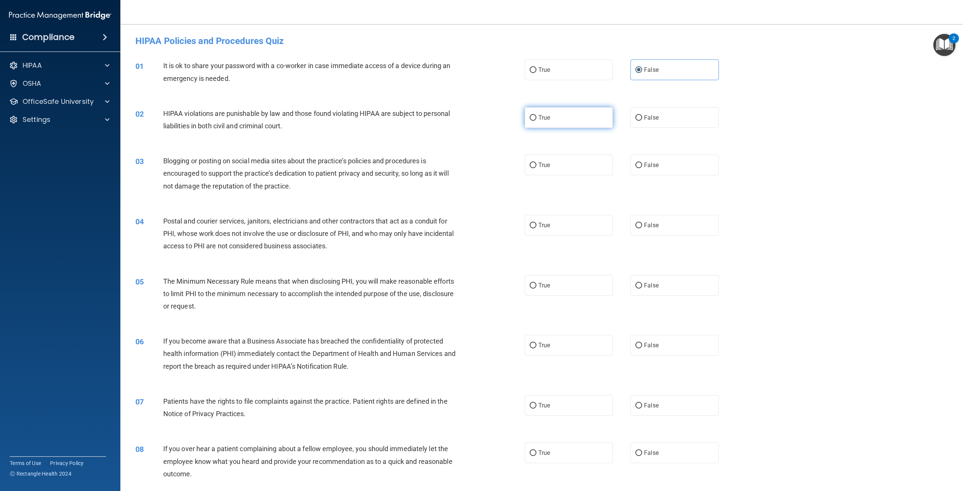
radio input "true"
click at [650, 160] on label "False" at bounding box center [675, 165] width 88 height 21
click at [642, 163] on input "False" at bounding box center [639, 166] width 7 height 6
radio input "true"
click at [586, 222] on label "True" at bounding box center [569, 225] width 88 height 21
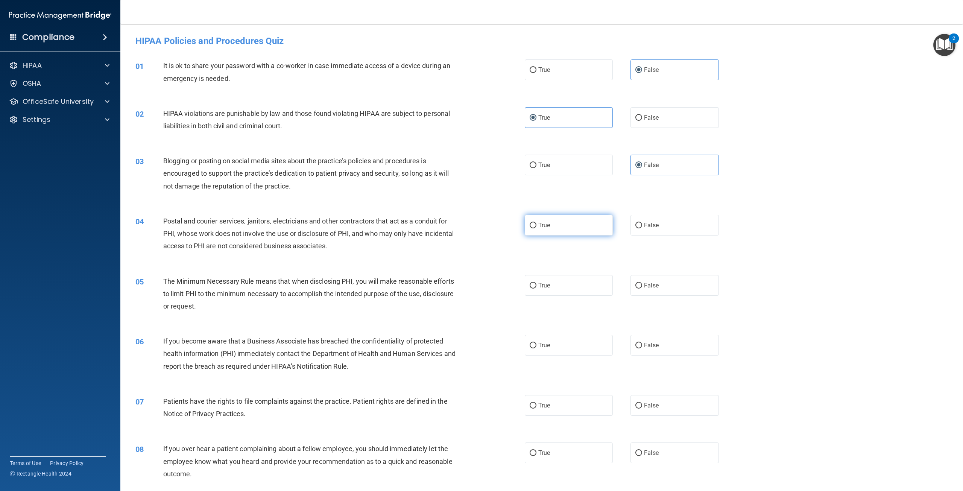
click at [537, 223] on input "True" at bounding box center [533, 226] width 7 height 6
radio input "true"
click at [560, 285] on label "True" at bounding box center [569, 285] width 88 height 21
click at [537, 285] on input "True" at bounding box center [533, 286] width 7 height 6
radio input "true"
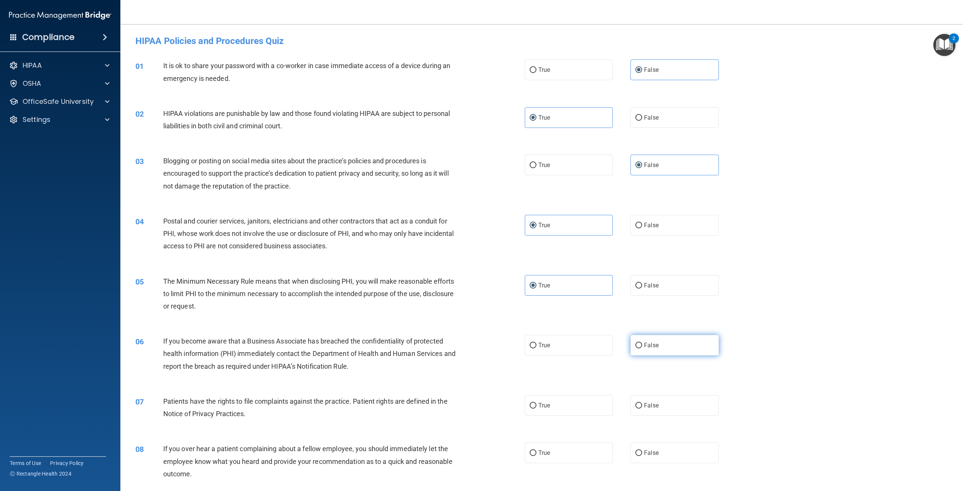
click at [644, 343] on span "False" at bounding box center [651, 345] width 15 height 7
click at [642, 343] on input "False" at bounding box center [639, 346] width 7 height 6
radio input "true"
click at [580, 413] on label "True" at bounding box center [569, 405] width 88 height 21
click at [537, 409] on input "True" at bounding box center [533, 406] width 7 height 6
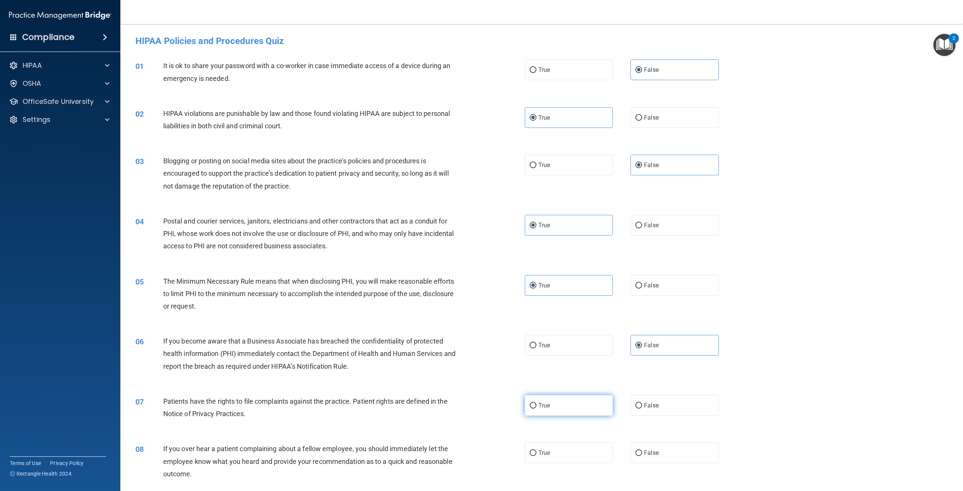
radio input "true"
drag, startPoint x: 663, startPoint y: 450, endPoint x: 662, endPoint y: 447, distance: 3.8
click at [662, 448] on label "False" at bounding box center [675, 453] width 88 height 21
click at [642, 450] on input "False" at bounding box center [639, 453] width 7 height 6
radio input "true"
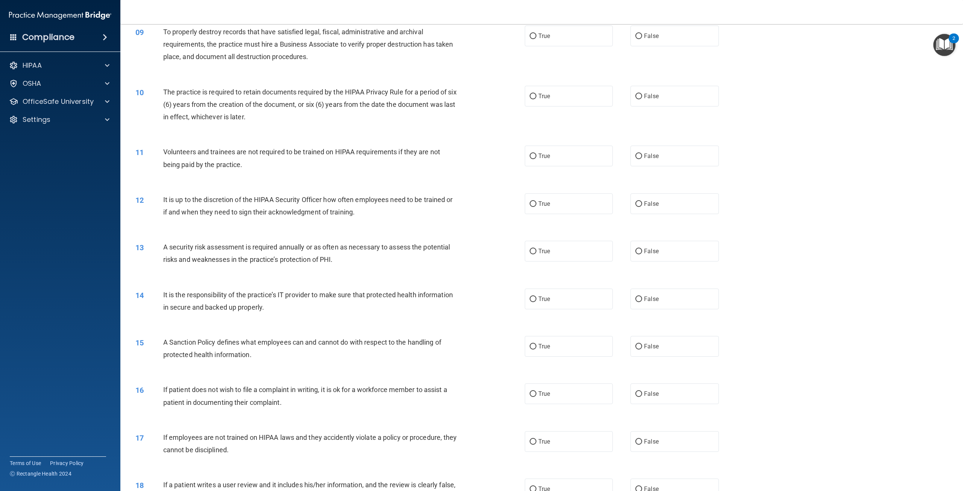
scroll to position [466, 0]
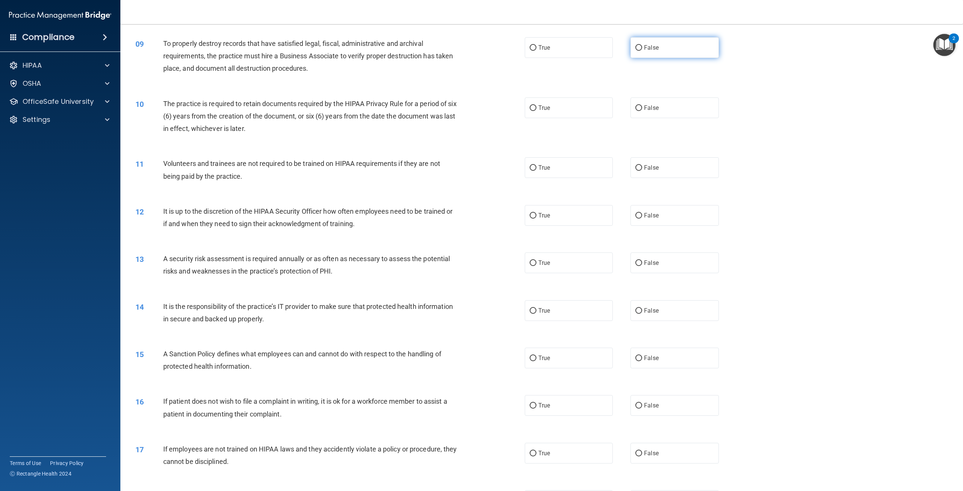
click at [686, 55] on label "False" at bounding box center [675, 47] width 88 height 21
click at [642, 51] on input "False" at bounding box center [639, 48] width 7 height 6
radio input "true"
click at [587, 105] on label "True" at bounding box center [569, 107] width 88 height 21
click at [537, 105] on input "True" at bounding box center [533, 108] width 7 height 6
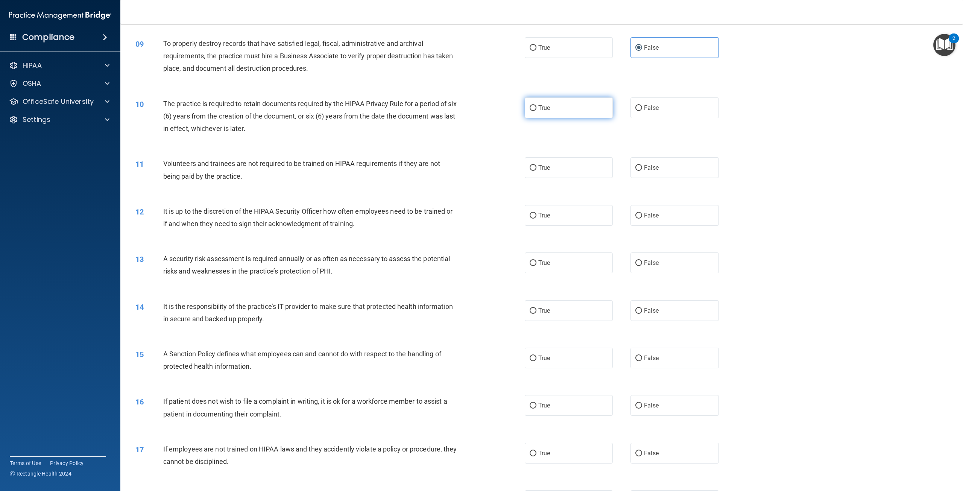
radio input "true"
click at [661, 166] on label "False" at bounding box center [675, 167] width 88 height 21
click at [642, 166] on input "False" at bounding box center [639, 168] width 7 height 6
radio input "true"
click at [664, 215] on label "False" at bounding box center [675, 215] width 88 height 21
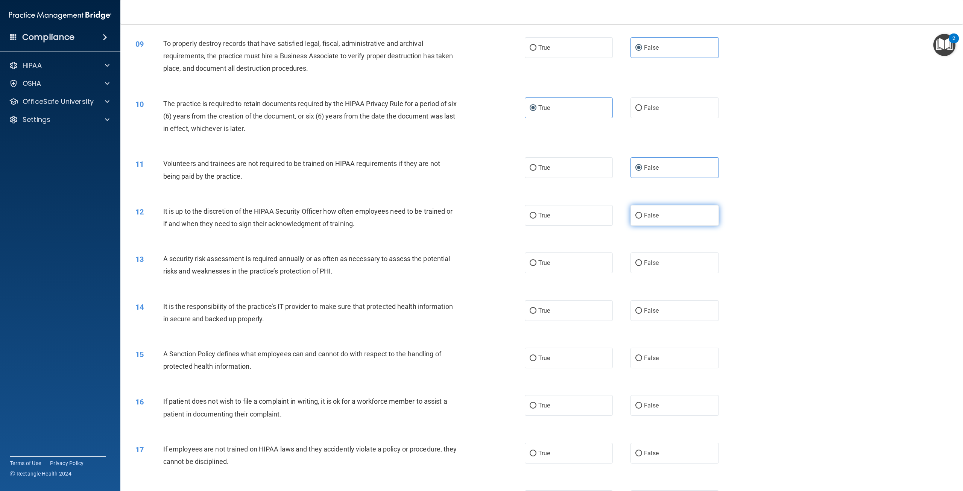
click at [642, 215] on input "False" at bounding box center [639, 216] width 7 height 6
radio input "true"
click at [585, 266] on label "True" at bounding box center [569, 263] width 88 height 21
click at [537, 266] on input "True" at bounding box center [533, 263] width 7 height 6
radio input "true"
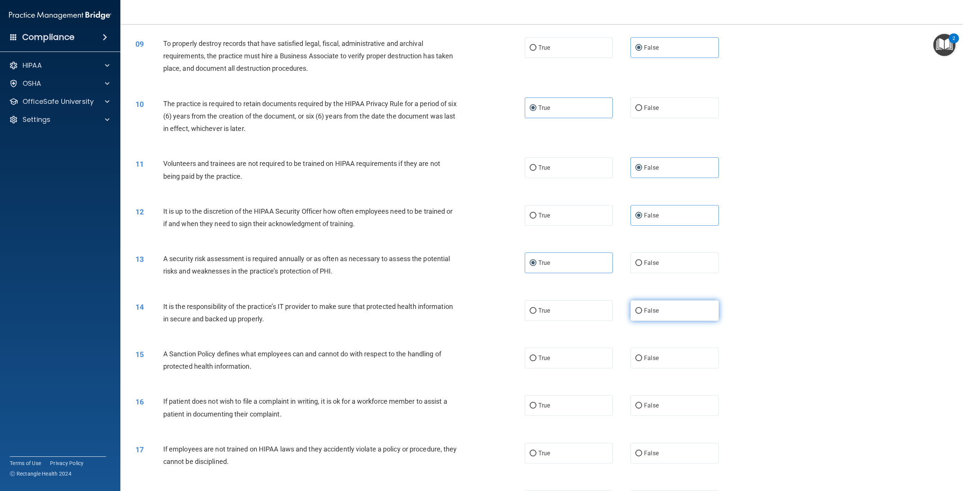
click at [657, 314] on label "False" at bounding box center [675, 310] width 88 height 21
click at [642, 314] on input "False" at bounding box center [639, 311] width 7 height 6
radio input "true"
click at [639, 361] on input "False" at bounding box center [639, 359] width 7 height 6
radio input "true"
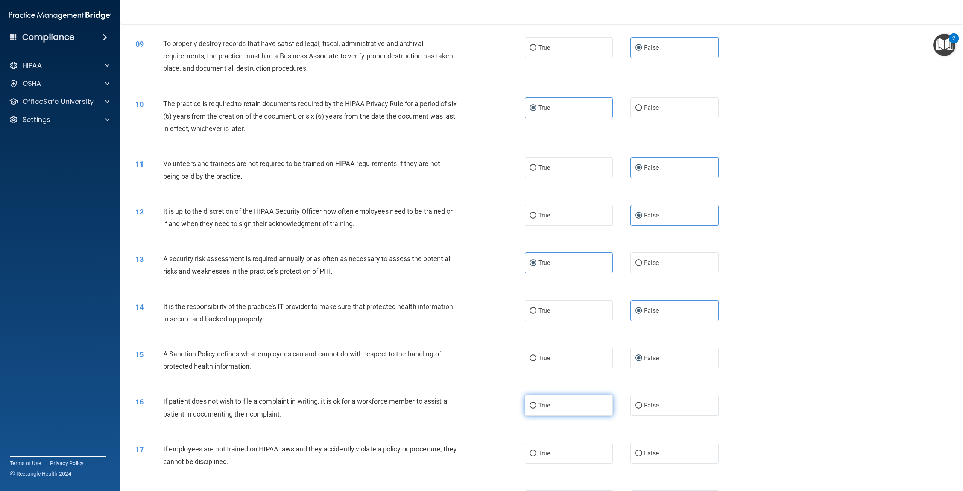
click at [568, 414] on label "True" at bounding box center [569, 405] width 88 height 21
click at [537, 409] on input "True" at bounding box center [533, 406] width 7 height 6
radio input "true"
click at [684, 450] on label "False" at bounding box center [675, 453] width 88 height 21
click at [642, 451] on input "False" at bounding box center [639, 454] width 7 height 6
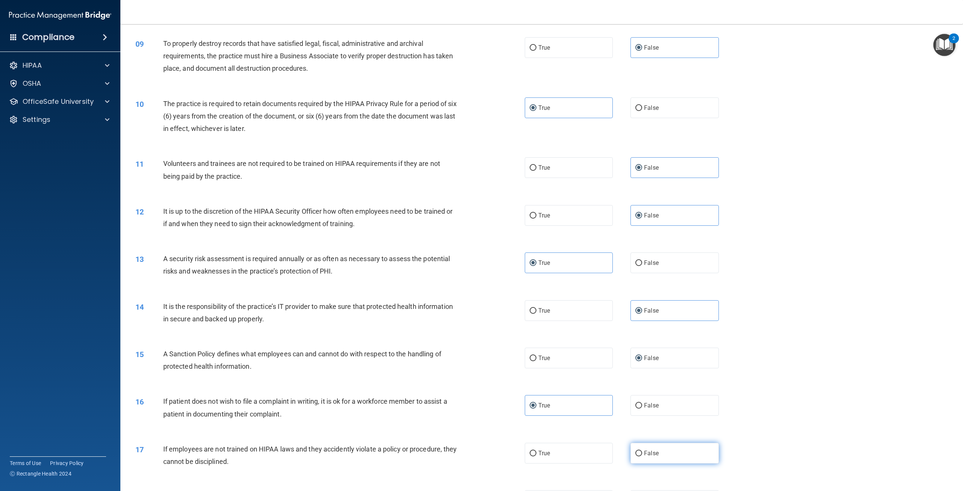
radio input "true"
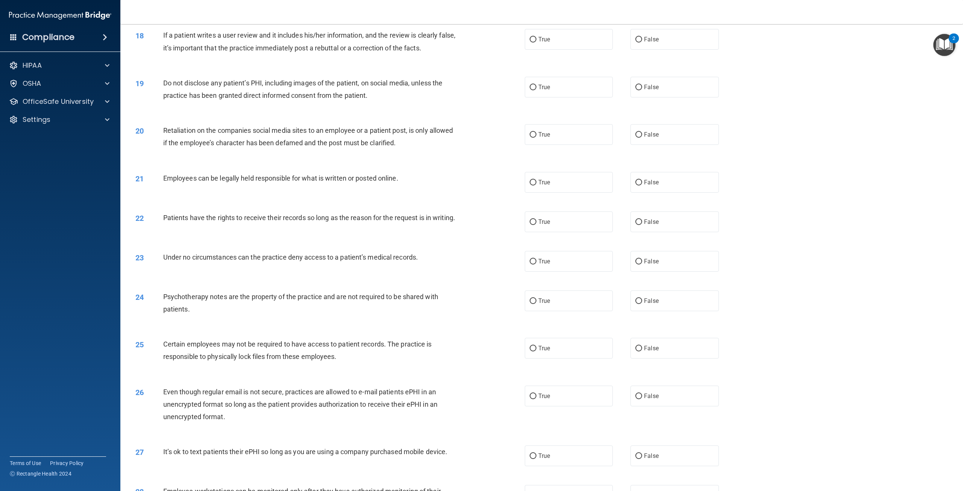
scroll to position [928, 0]
click at [649, 43] on label "False" at bounding box center [675, 37] width 88 height 21
click at [642, 41] on input "False" at bounding box center [639, 38] width 7 height 6
radio input "true"
click at [578, 83] on label "True" at bounding box center [569, 85] width 88 height 21
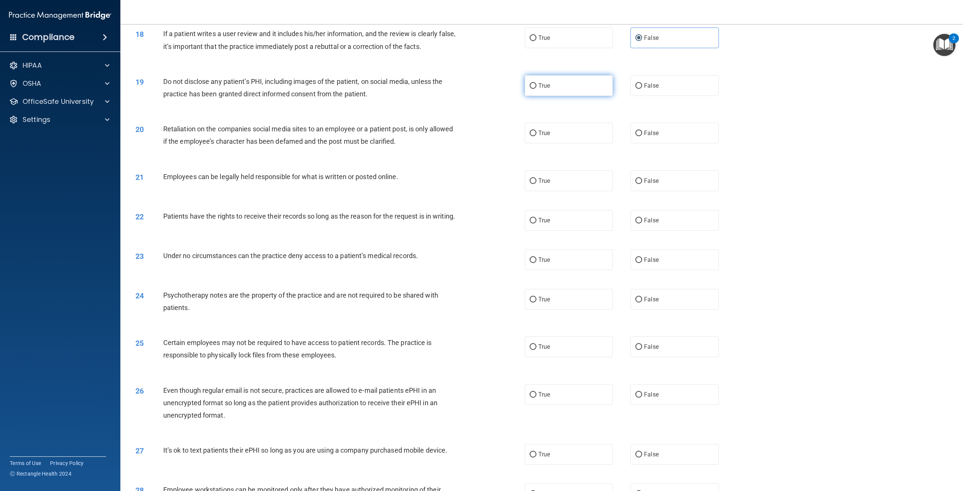
click at [537, 83] on input "True" at bounding box center [533, 86] width 7 height 6
radio input "true"
click at [631, 131] on label "False" at bounding box center [675, 133] width 88 height 21
click at [636, 131] on input "False" at bounding box center [639, 134] width 7 height 6
radio input "true"
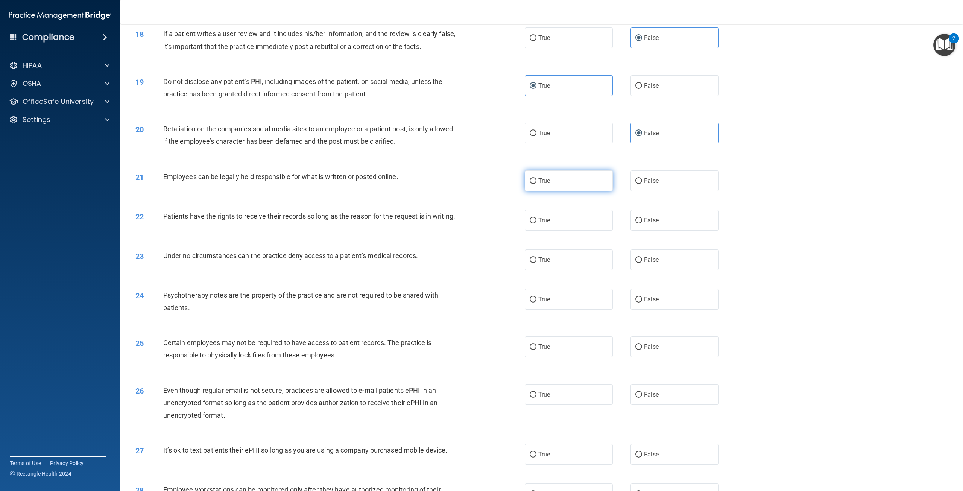
click at [572, 181] on label "True" at bounding box center [569, 180] width 88 height 21
click at [537, 181] on input "True" at bounding box center [533, 181] width 7 height 6
radio input "true"
click at [692, 222] on label "False" at bounding box center [675, 220] width 88 height 21
click at [642, 222] on input "False" at bounding box center [639, 221] width 7 height 6
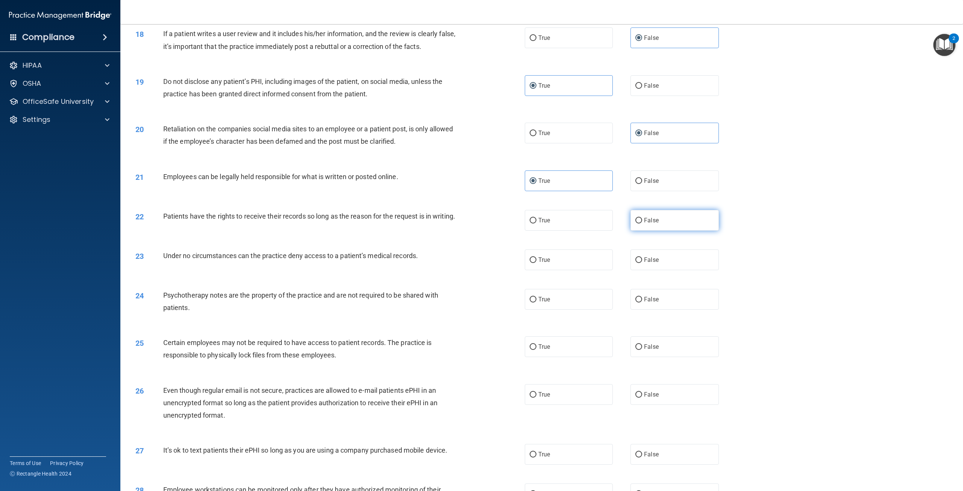
radio input "true"
click at [677, 270] on label "False" at bounding box center [675, 260] width 88 height 21
click at [642, 263] on input "False" at bounding box center [639, 260] width 7 height 6
radio input "true"
click at [559, 310] on label "True" at bounding box center [569, 299] width 88 height 21
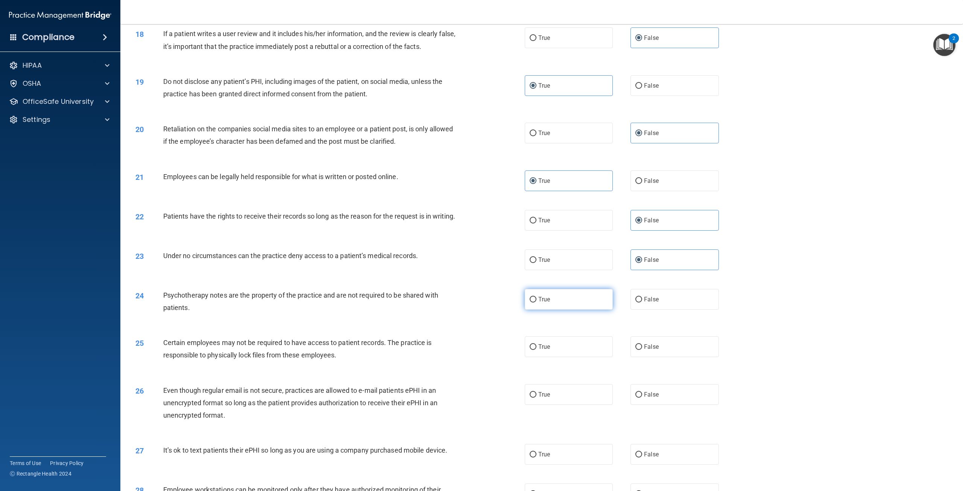
click at [537, 303] on input "True" at bounding box center [533, 300] width 7 height 6
radio input "true"
click at [587, 351] on label "True" at bounding box center [569, 346] width 88 height 21
click at [537, 350] on input "True" at bounding box center [533, 347] width 7 height 6
radio input "true"
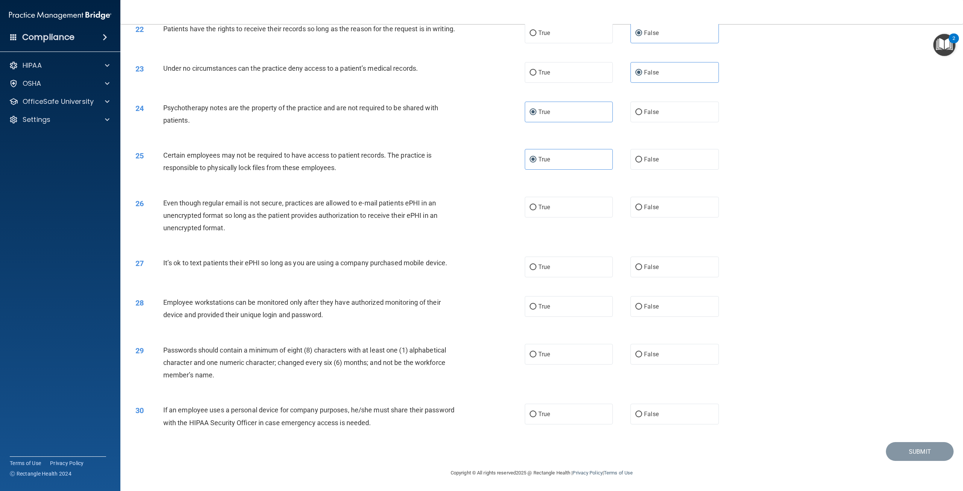
scroll to position [1124, 0]
click at [554, 214] on label "True" at bounding box center [569, 207] width 88 height 21
click at [537, 210] on input "True" at bounding box center [533, 208] width 7 height 6
radio input "true"
click at [651, 276] on label "False" at bounding box center [675, 267] width 88 height 21
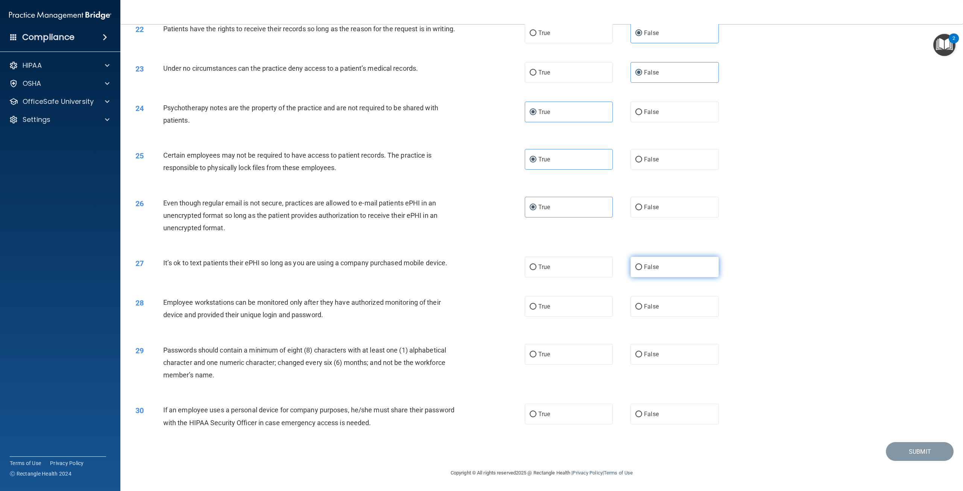
click at [642, 270] on input "False" at bounding box center [639, 268] width 7 height 6
radio input "true"
click at [656, 309] on label "False" at bounding box center [675, 306] width 88 height 21
click at [642, 309] on input "False" at bounding box center [639, 307] width 7 height 6
radio input "true"
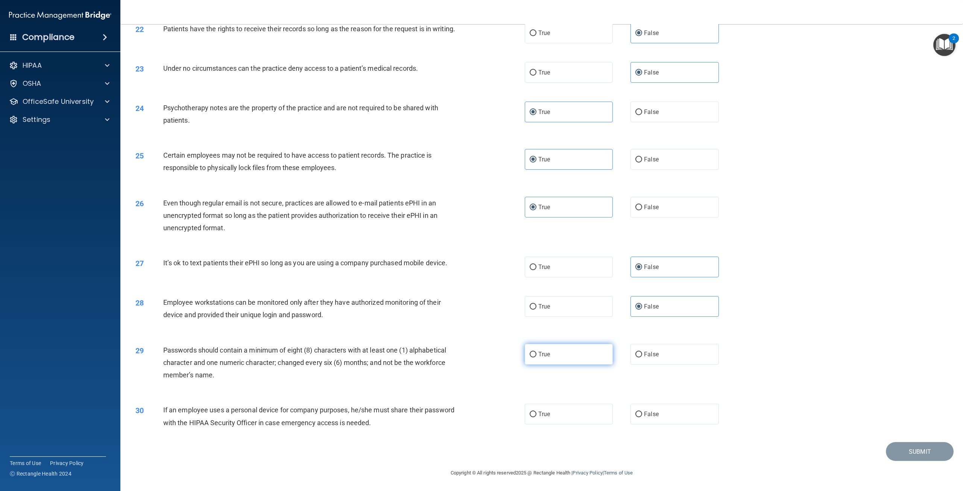
click at [586, 355] on label "True" at bounding box center [569, 354] width 88 height 21
click at [537, 355] on input "True" at bounding box center [533, 355] width 7 height 6
radio input "true"
drag, startPoint x: 652, startPoint y: 409, endPoint x: 652, endPoint y: 403, distance: 5.7
click at [652, 405] on label "False" at bounding box center [675, 414] width 88 height 21
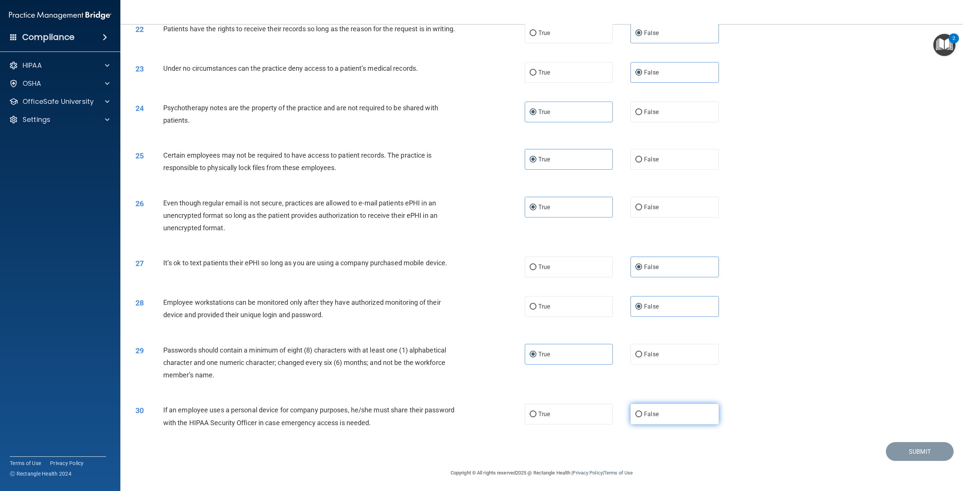
click at [642, 412] on input "False" at bounding box center [639, 415] width 7 height 6
radio input "true"
click at [896, 446] on button "Submit" at bounding box center [920, 451] width 68 height 19
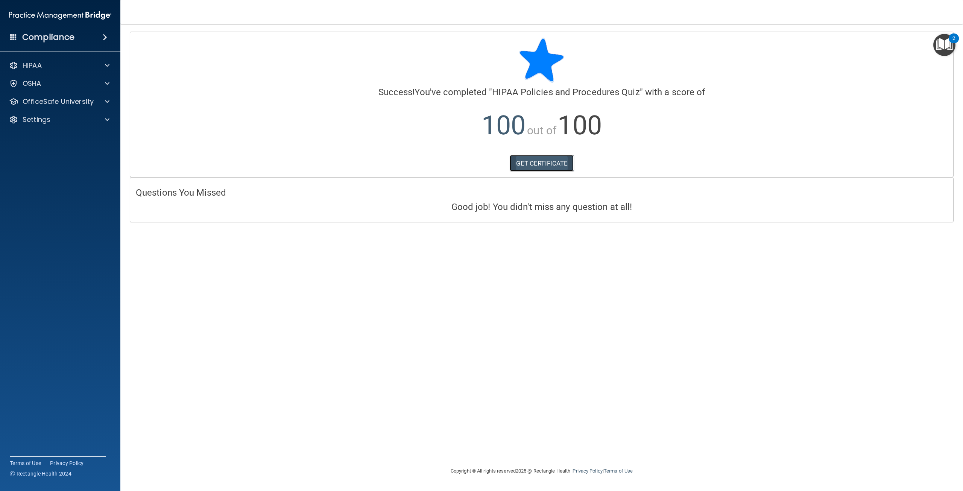
click at [555, 166] on link "GET CERTIFICATE" at bounding box center [542, 163] width 64 height 17
click at [63, 96] on div "OfficeSafe University" at bounding box center [60, 101] width 121 height 15
click at [106, 100] on span at bounding box center [107, 101] width 5 height 9
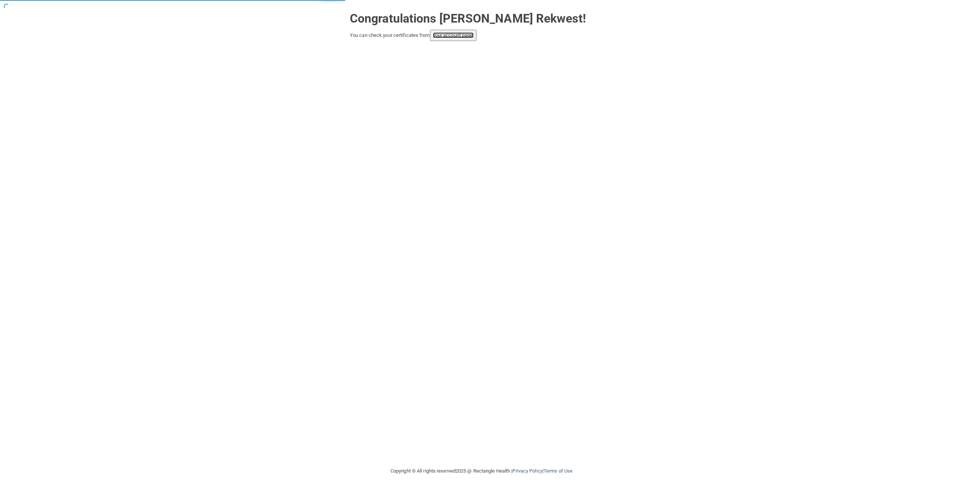
click at [470, 34] on link "your account page!" at bounding box center [453, 35] width 41 height 6
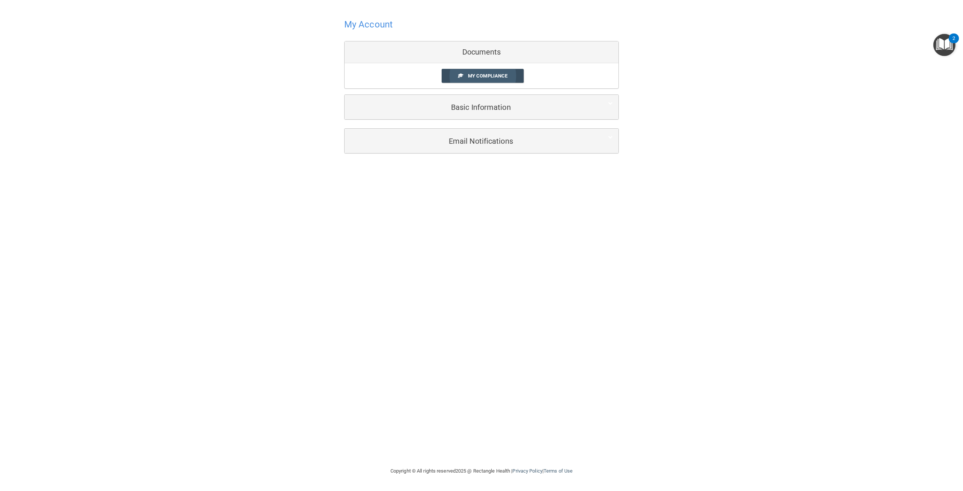
click at [489, 78] on span "My Compliance" at bounding box center [488, 76] width 40 height 6
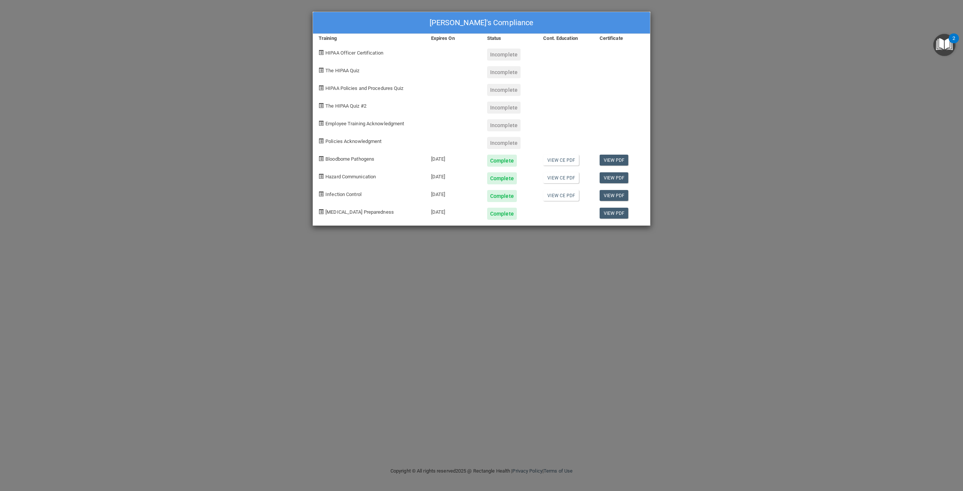
click at [751, 104] on div "Kerenha Teran Rekwest's Compliance Training Expires On Status Cont. Education C…" at bounding box center [481, 245] width 963 height 491
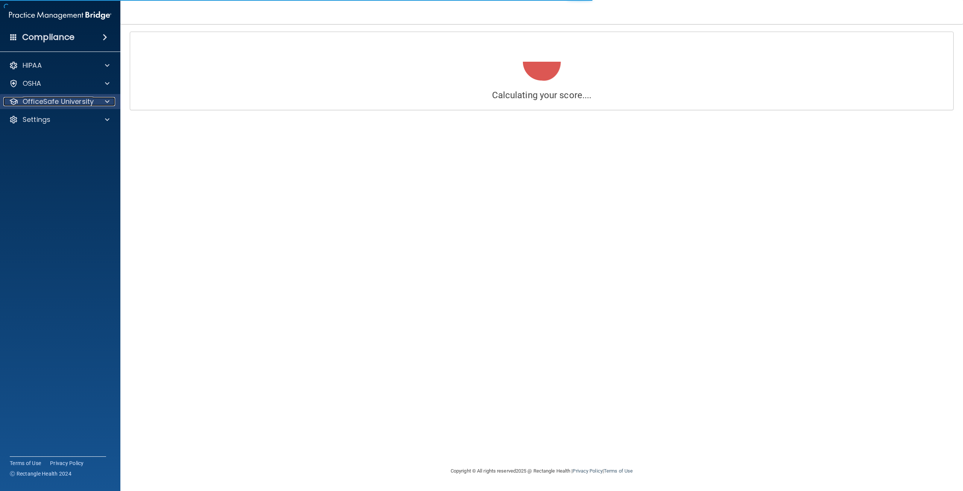
click at [111, 100] on div at bounding box center [106, 101] width 19 height 9
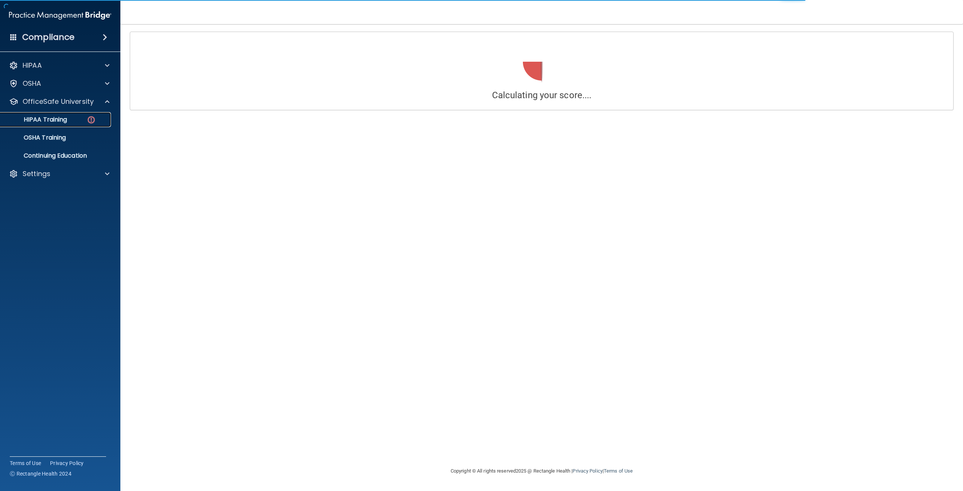
click at [98, 118] on div "HIPAA Training" at bounding box center [56, 120] width 103 height 8
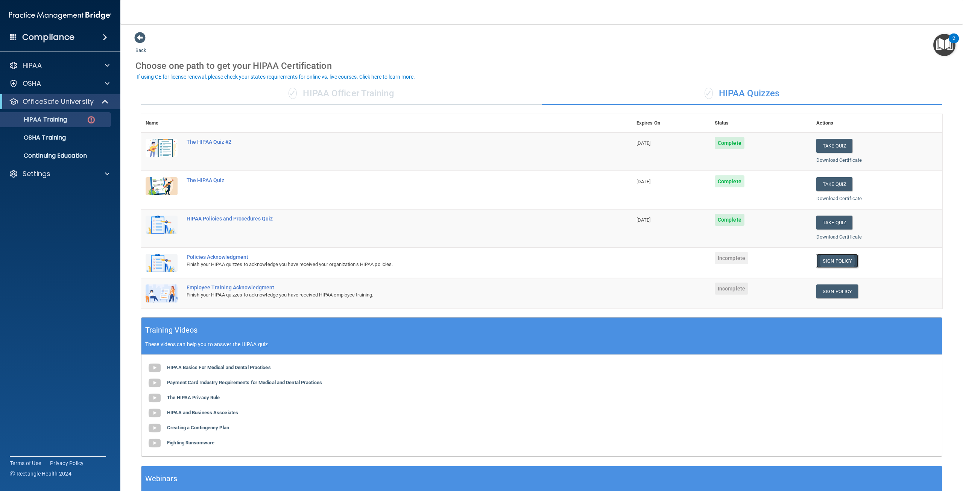
click at [820, 263] on link "Sign Policy" at bounding box center [838, 261] width 42 height 14
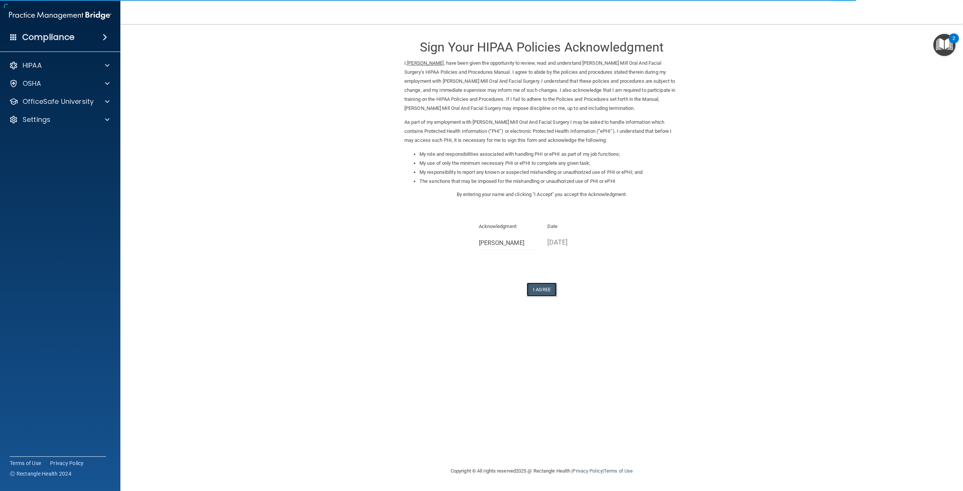
click at [549, 296] on button "I Agree" at bounding box center [542, 290] width 30 height 14
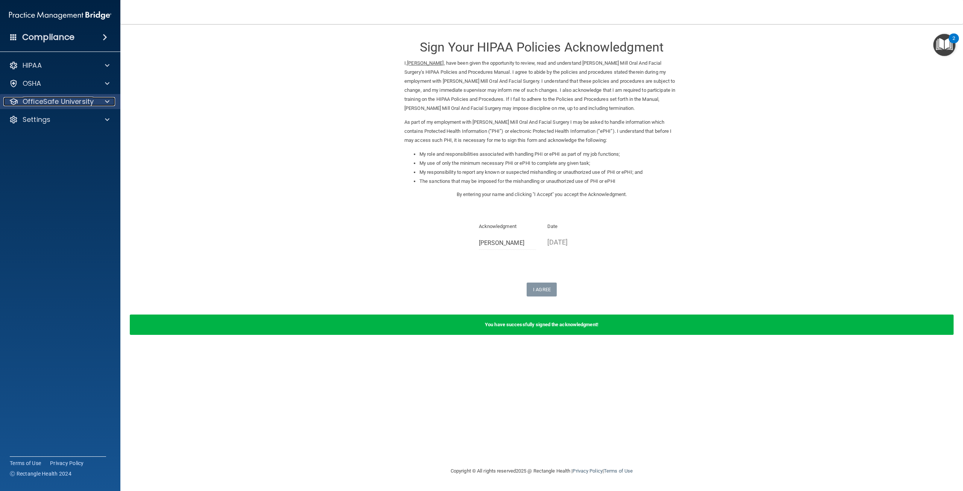
click at [110, 106] on div at bounding box center [106, 101] width 19 height 9
click at [76, 123] on link "HIPAA Training" at bounding box center [51, 119] width 119 height 15
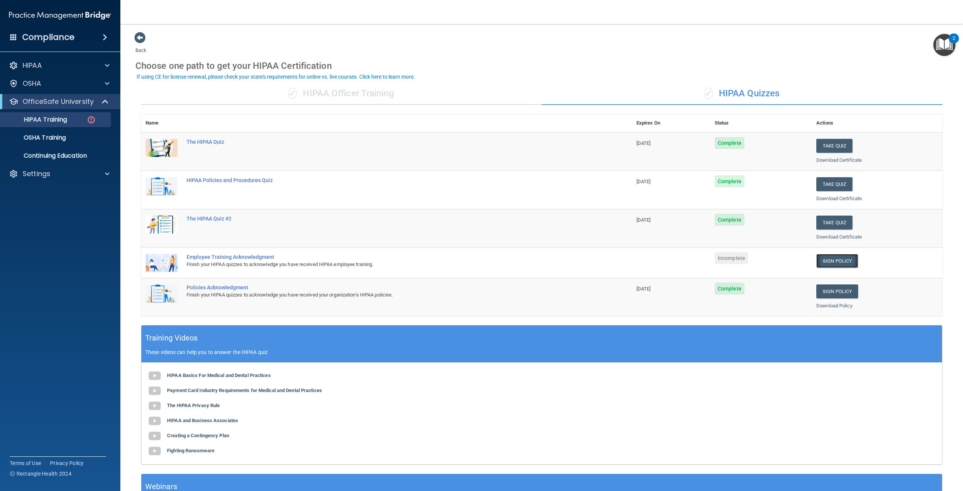
click at [829, 265] on link "Sign Policy" at bounding box center [838, 261] width 42 height 14
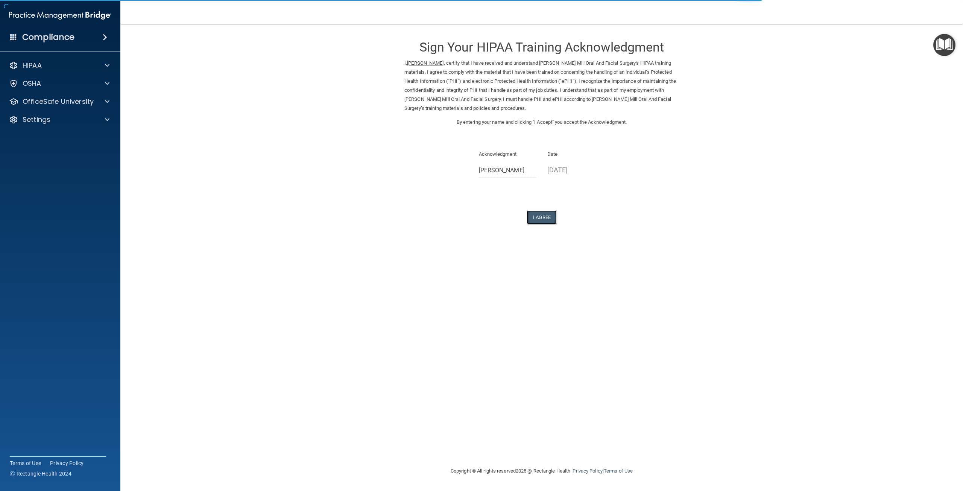
click at [538, 221] on button "I Agree" at bounding box center [542, 217] width 30 height 14
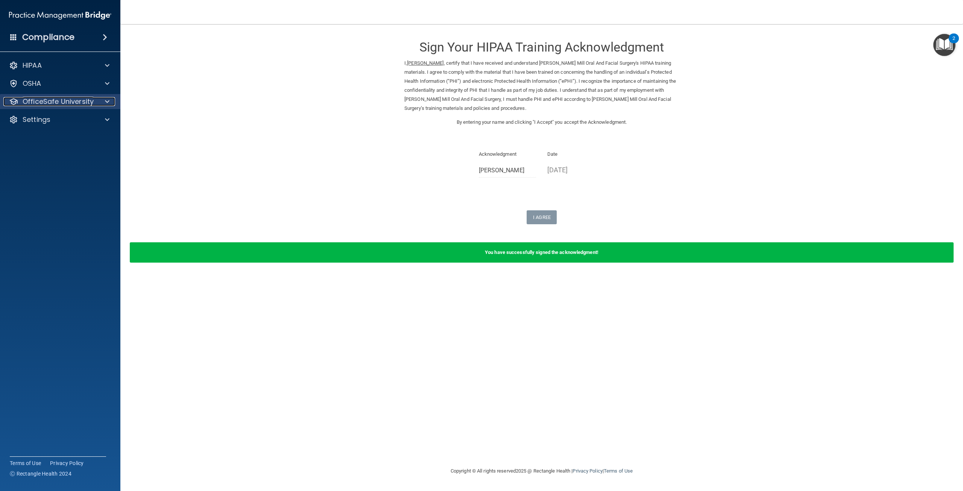
click at [105, 103] on span at bounding box center [107, 101] width 5 height 9
click at [79, 119] on div "HIPAA Training" at bounding box center [56, 120] width 103 height 8
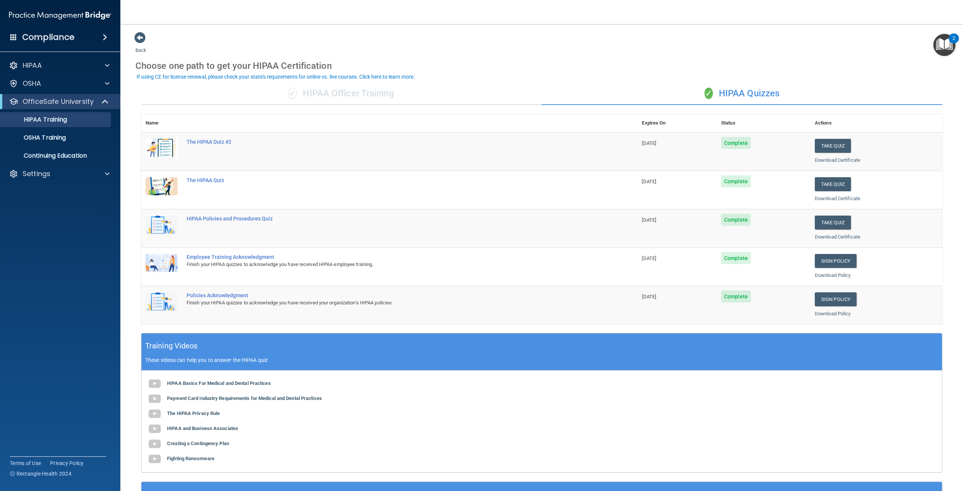
click at [347, 97] on div "✓ HIPAA Officer Training" at bounding box center [341, 93] width 401 height 23
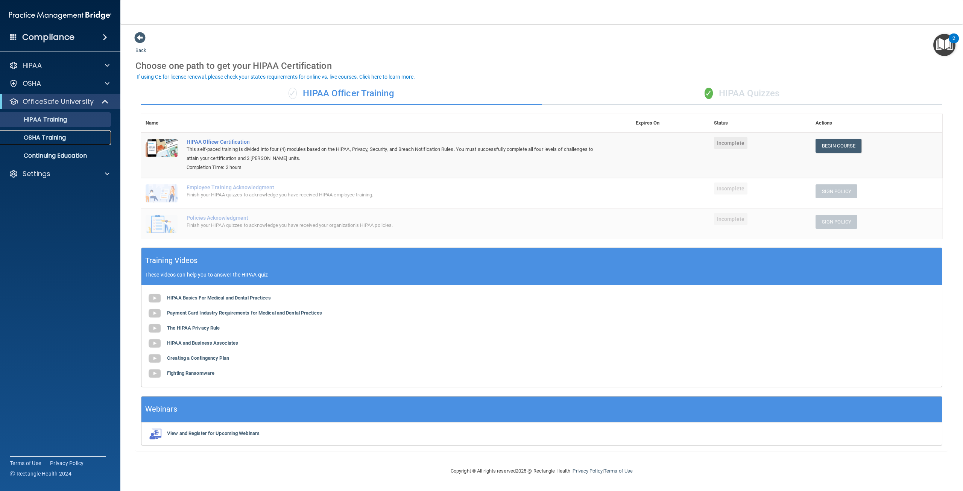
click at [64, 133] on link "OSHA Training" at bounding box center [51, 137] width 119 height 15
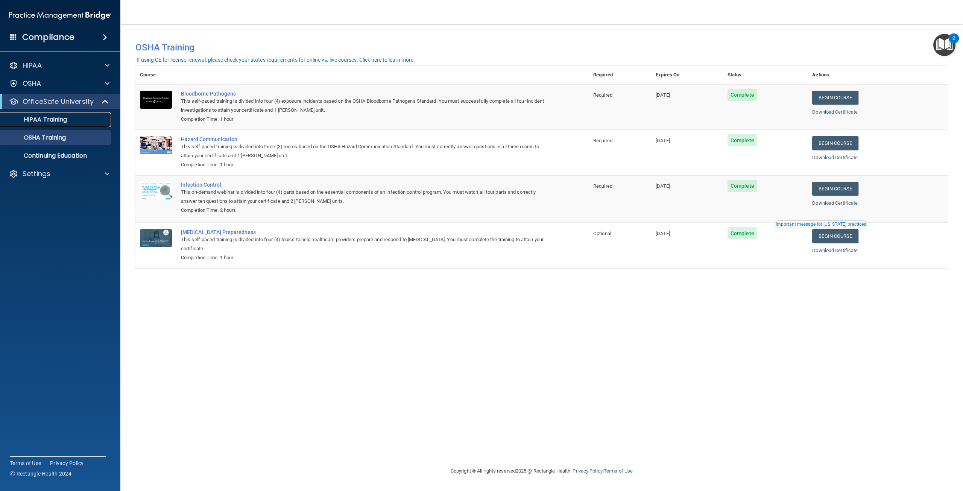
click at [55, 118] on p "HIPAA Training" at bounding box center [36, 120] width 62 height 8
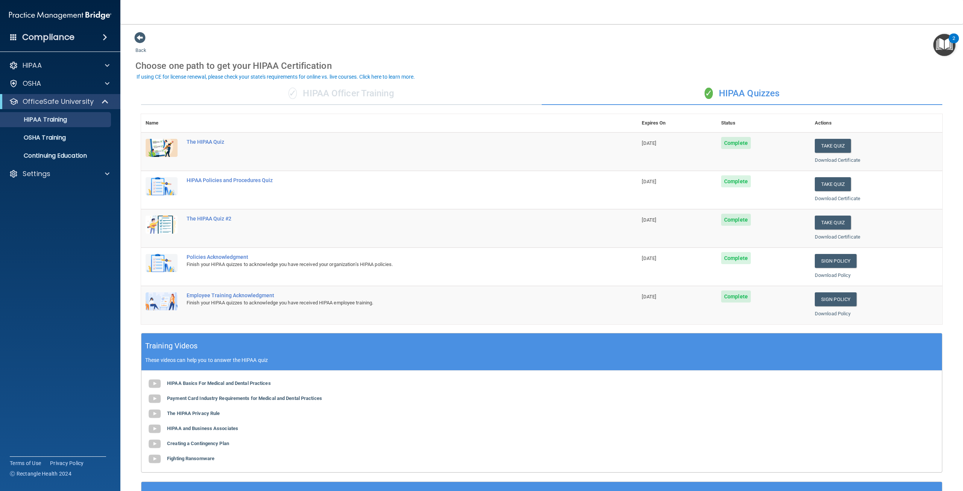
click at [297, 98] on div "✓ HIPAA Officer Training" at bounding box center [341, 93] width 401 height 23
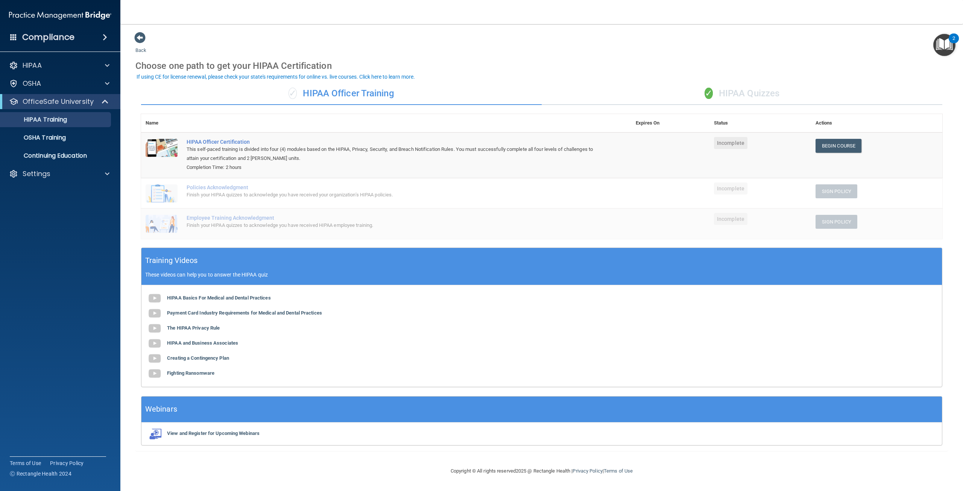
click at [744, 100] on div "✓ HIPAA Quizzes" at bounding box center [742, 93] width 401 height 23
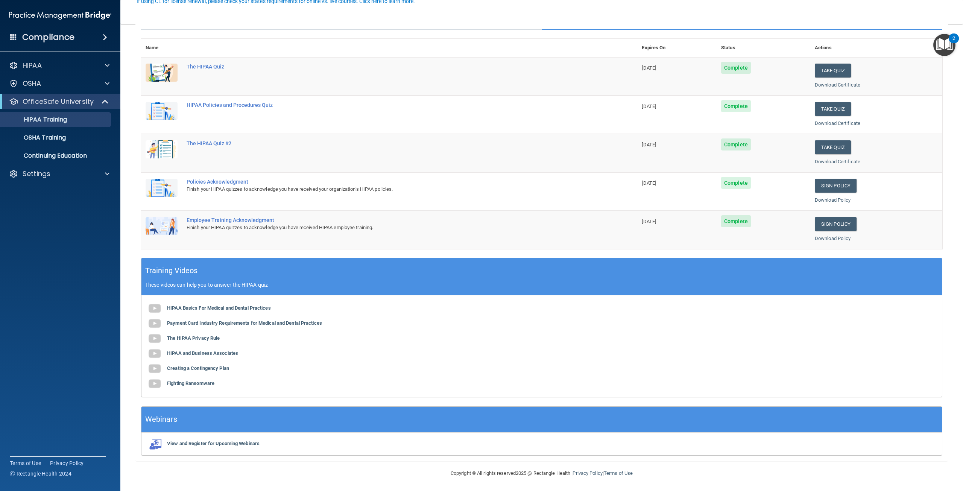
scroll to position [76, 0]
